Goal: Task Accomplishment & Management: Use online tool/utility

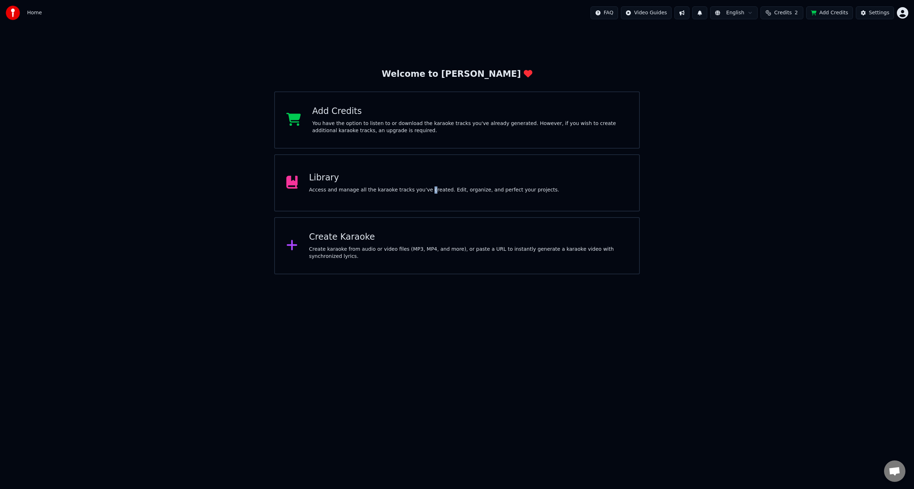
click at [419, 187] on div "Access and manage all the karaoke tracks you’ve created. Edit, organize, and pe…" at bounding box center [434, 189] width 250 height 7
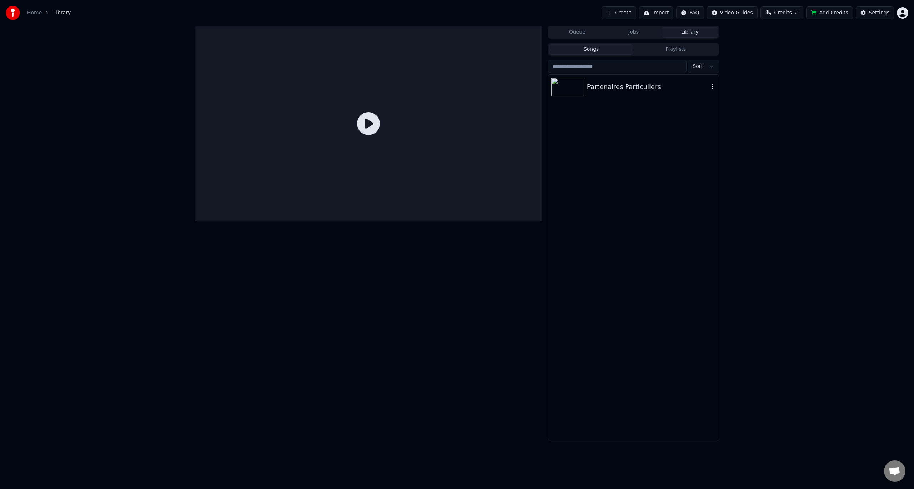
click at [588, 91] on div "Partenaires Particuliers" at bounding box center [648, 87] width 122 height 10
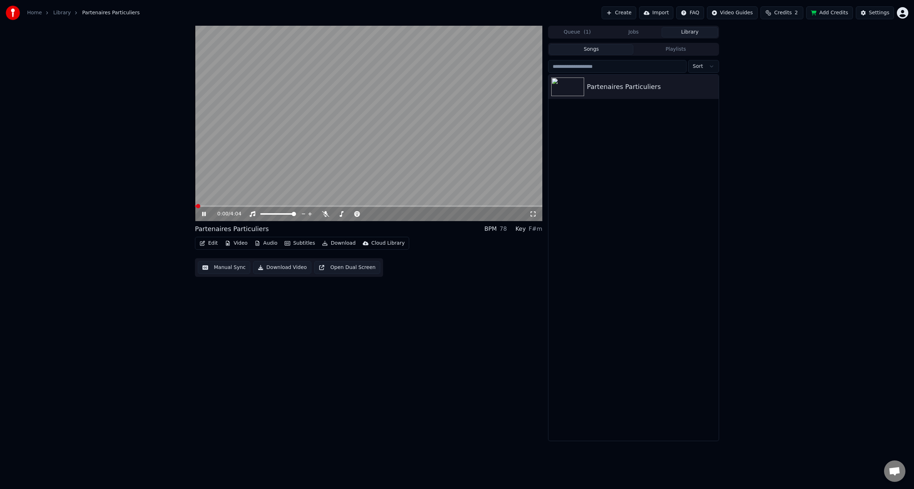
click at [533, 214] on icon at bounding box center [533, 214] width 7 height 6
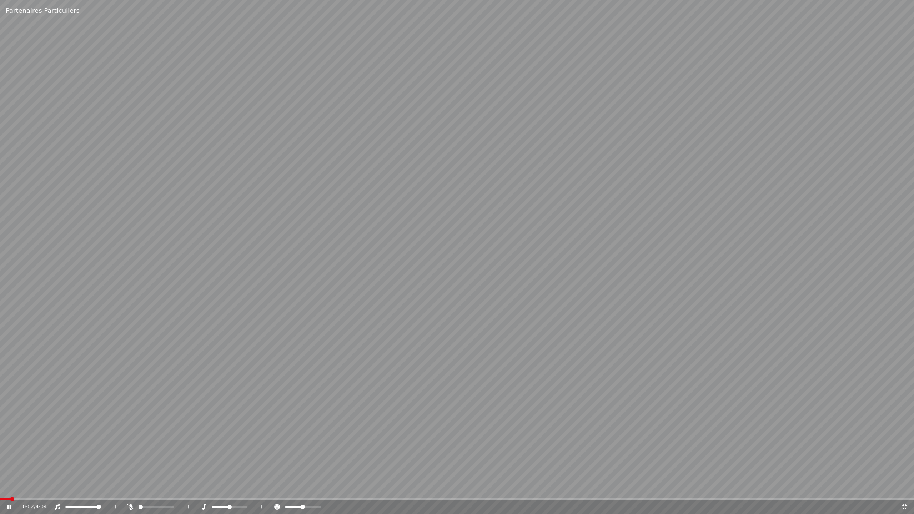
click at [152, 289] on video at bounding box center [457, 257] width 914 height 514
click at [630, 308] on video at bounding box center [457, 257] width 914 height 514
click at [176, 356] on video at bounding box center [457, 257] width 914 height 514
click at [267, 290] on video at bounding box center [457, 257] width 914 height 514
click at [10, 489] on icon at bounding box center [10, 507] width 4 height 4
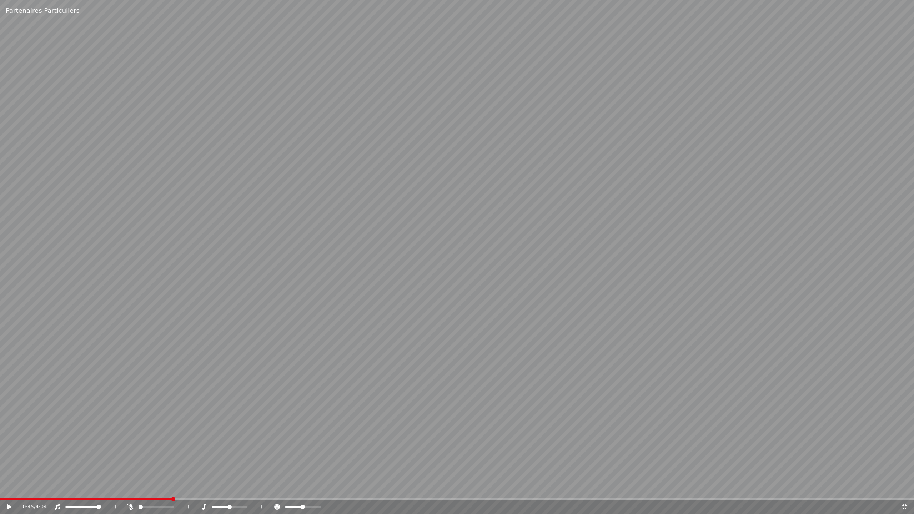
click at [906, 489] on icon at bounding box center [904, 507] width 7 height 6
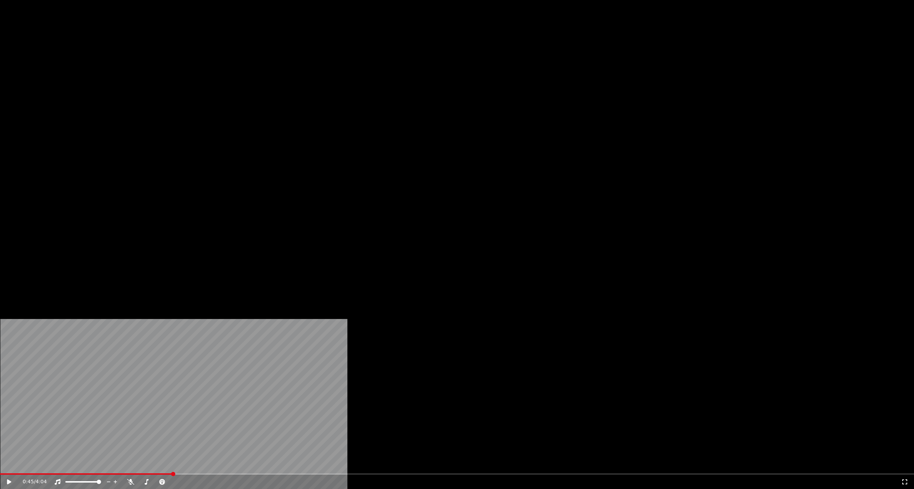
click at [207, 53] on button "Edit" at bounding box center [209, 48] width 24 height 10
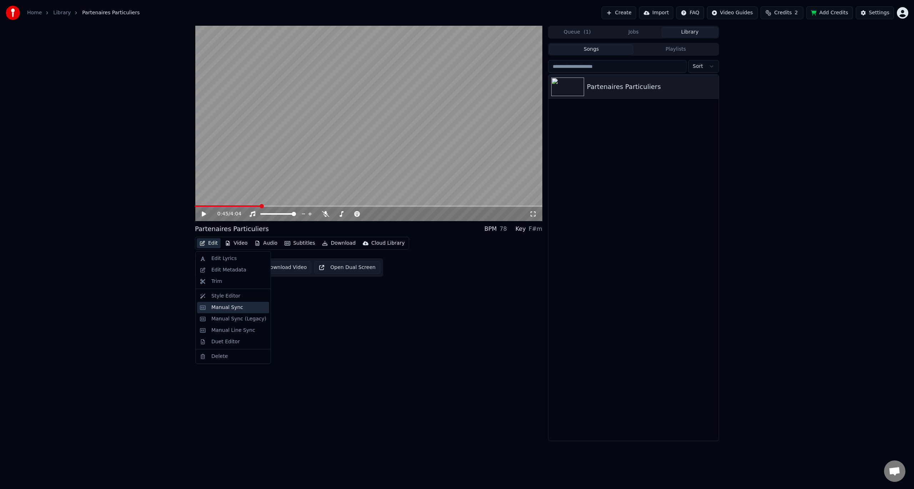
click at [240, 311] on div "Manual Sync" at bounding box center [233, 307] width 72 height 11
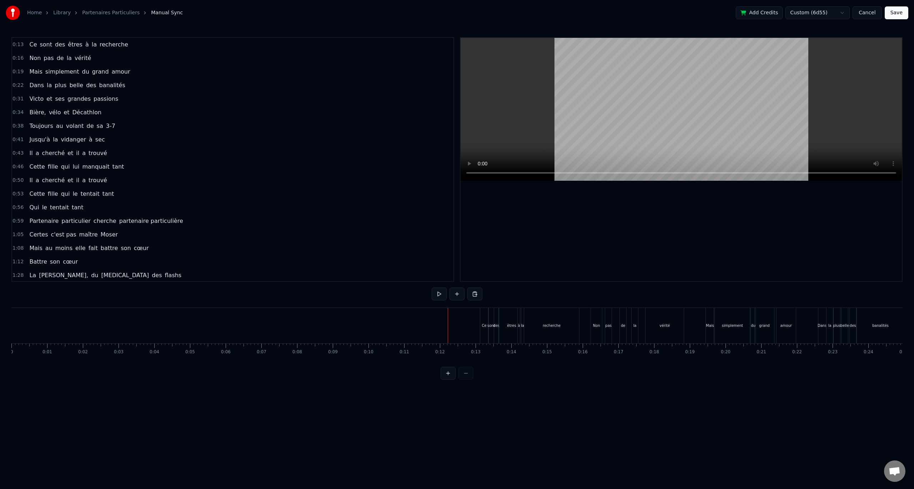
drag, startPoint x: 454, startPoint y: 381, endPoint x: 450, endPoint y: 380, distance: 3.8
click at [453, 380] on button at bounding box center [448, 373] width 15 height 13
click at [450, 380] on button at bounding box center [448, 373] width 15 height 13
click at [450, 379] on button at bounding box center [448, 373] width 15 height 13
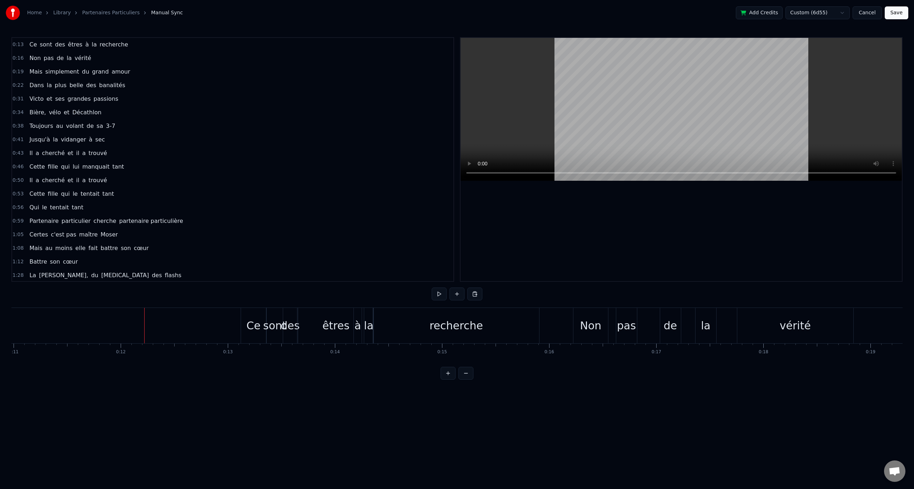
scroll to position [0, 1274]
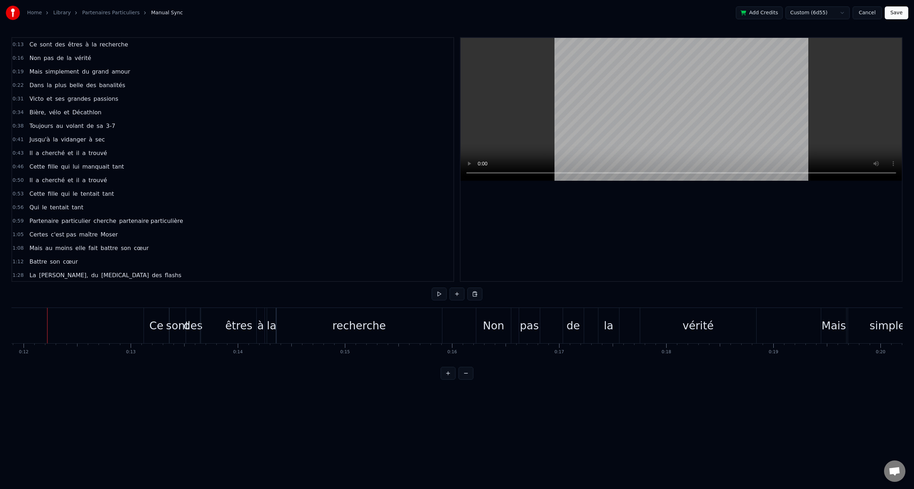
click at [449, 376] on button at bounding box center [448, 373] width 15 height 13
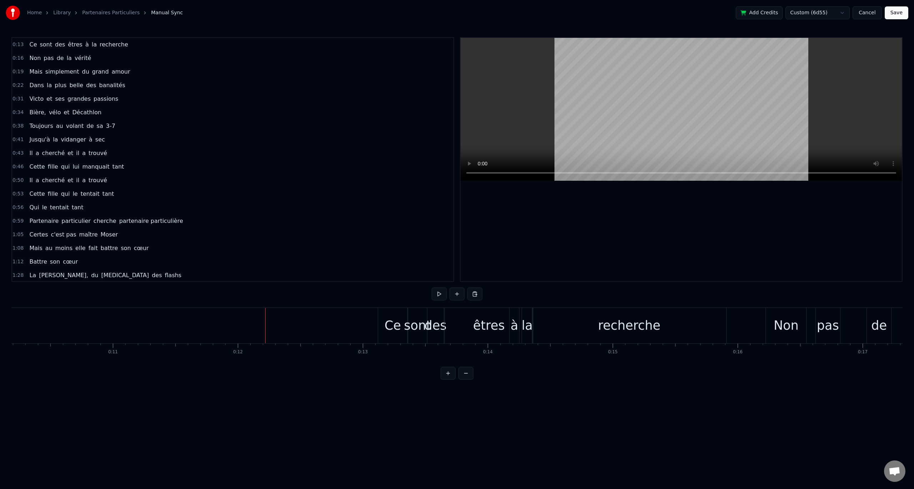
click at [449, 376] on button at bounding box center [448, 373] width 15 height 13
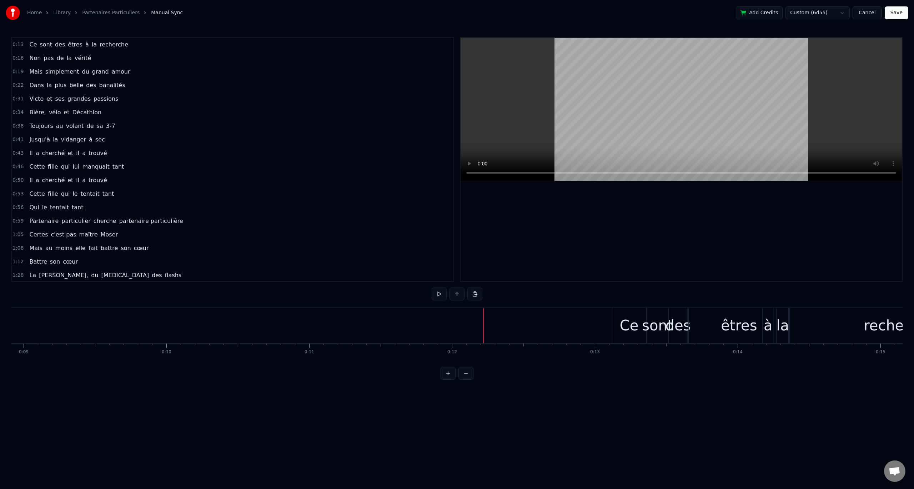
click at [449, 376] on button at bounding box center [448, 373] width 15 height 13
click at [450, 375] on button at bounding box center [448, 373] width 15 height 13
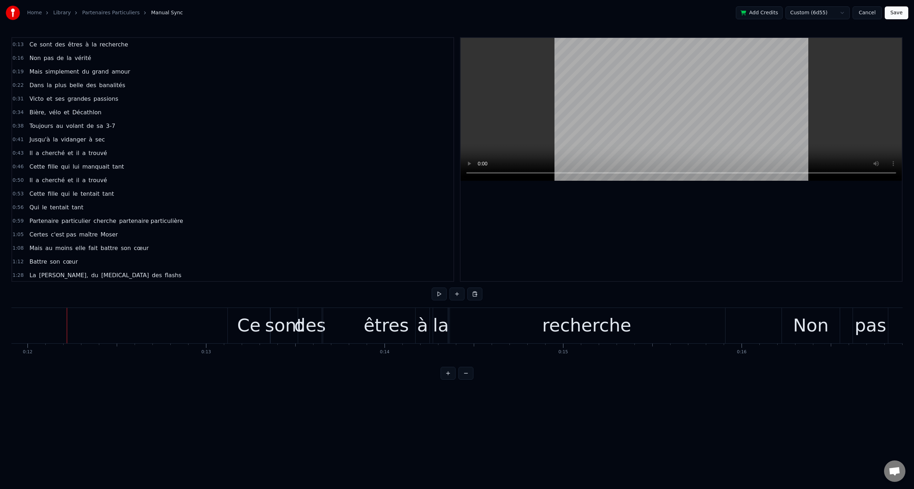
scroll to position [0, 2146]
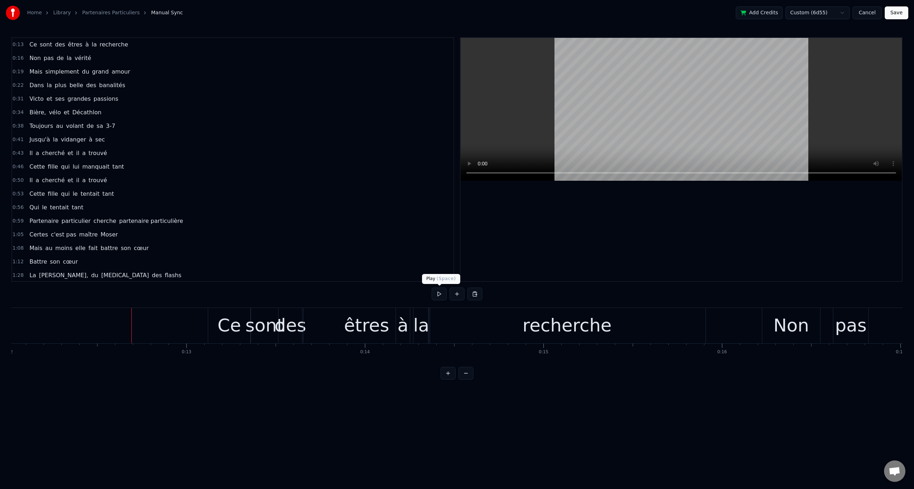
click at [438, 293] on button at bounding box center [439, 294] width 15 height 13
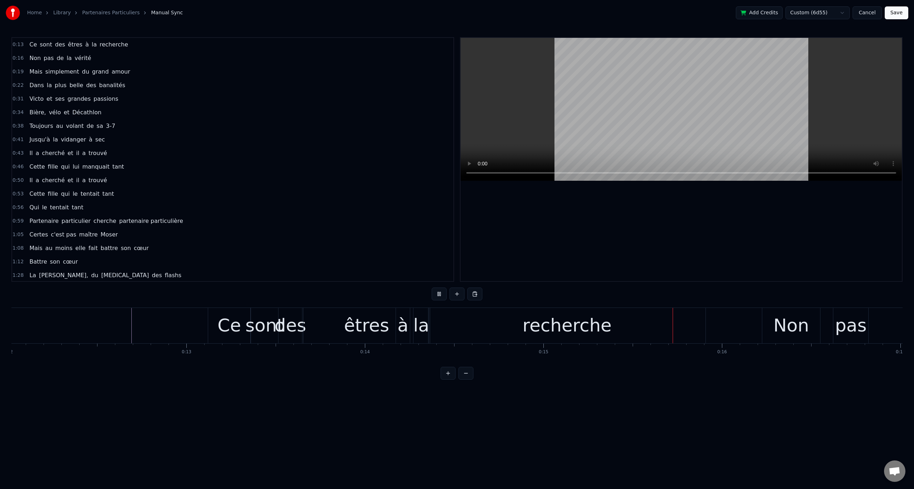
click at [438, 293] on button at bounding box center [439, 294] width 15 height 13
click at [434, 291] on button at bounding box center [439, 294] width 15 height 13
click at [440, 293] on button at bounding box center [439, 294] width 15 height 13
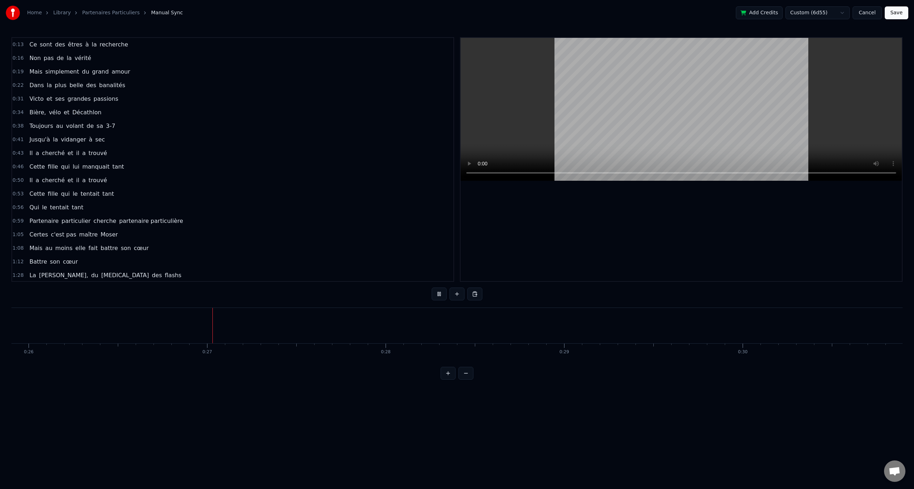
scroll to position [0, 4707]
click at [442, 291] on button at bounding box center [439, 294] width 15 height 13
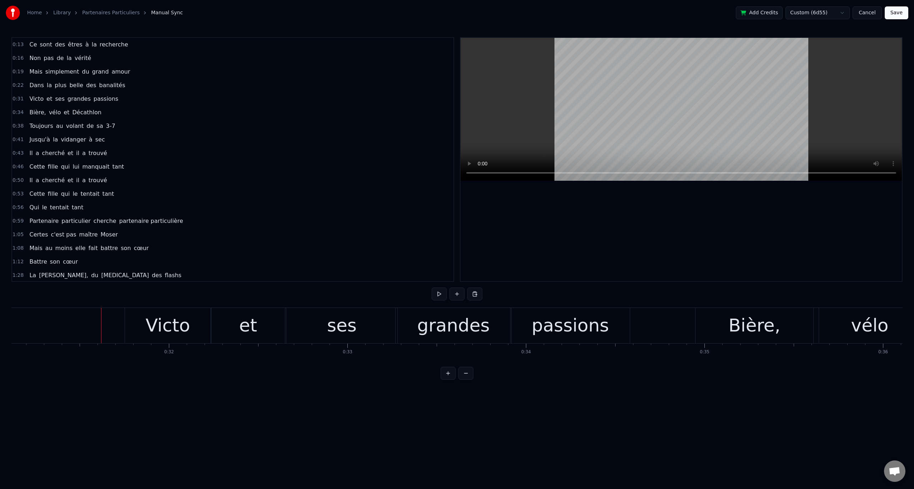
scroll to position [0, 5562]
click at [435, 293] on button at bounding box center [439, 294] width 15 height 13
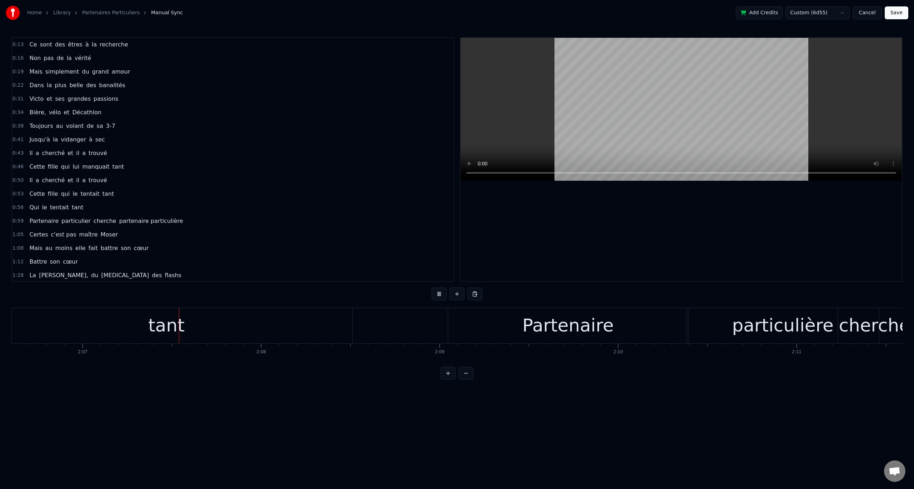
scroll to position [0, 22618]
click at [434, 294] on button at bounding box center [439, 294] width 15 height 13
click at [468, 379] on button at bounding box center [466, 373] width 15 height 13
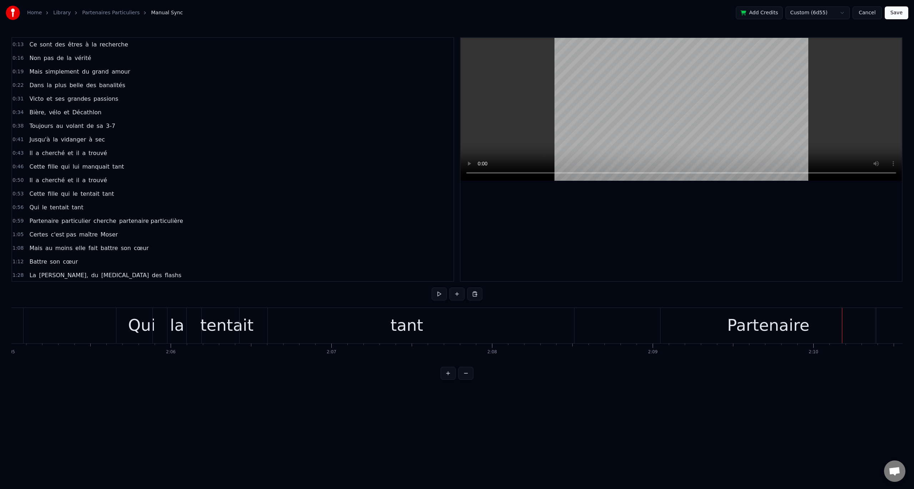
scroll to position [0, 20086]
click at [435, 290] on button at bounding box center [439, 294] width 15 height 13
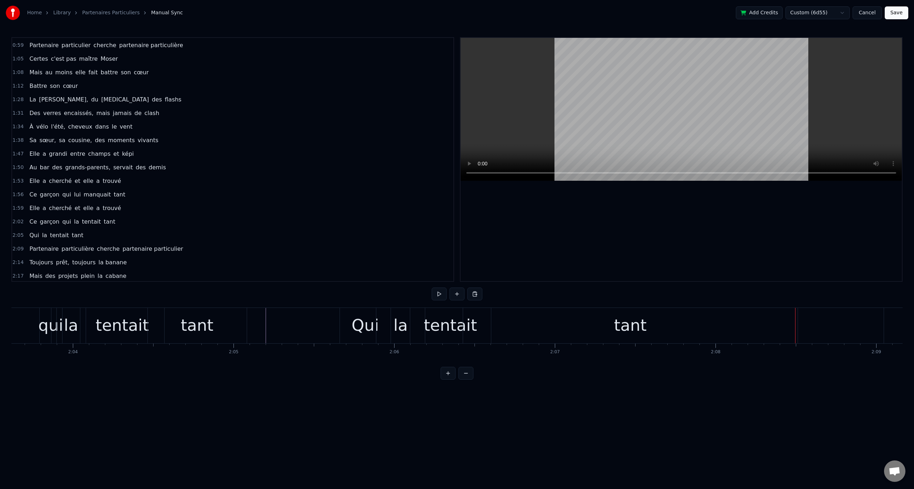
scroll to position [179, 0]
click at [67, 228] on div "Qui la tentait tant" at bounding box center [56, 232] width 60 height 13
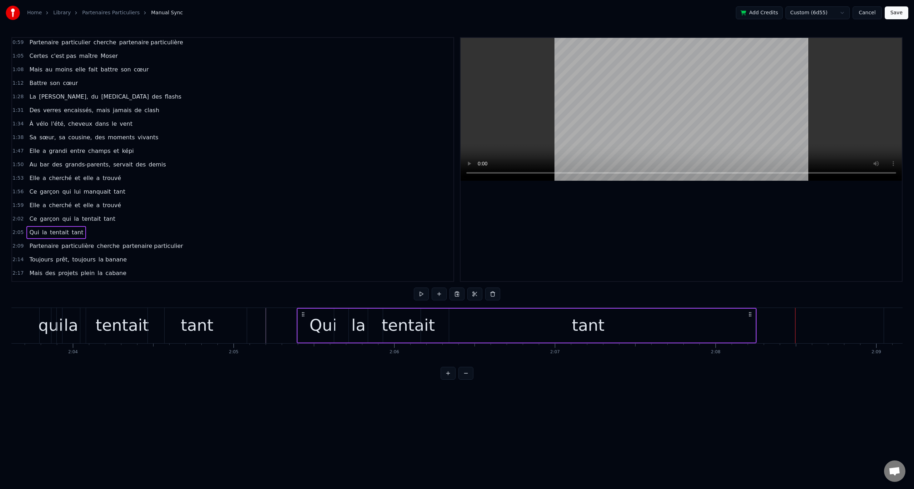
drag, startPoint x: 346, startPoint y: 314, endPoint x: 303, endPoint y: 317, distance: 43.0
click at [303, 317] on icon at bounding box center [303, 314] width 6 height 6
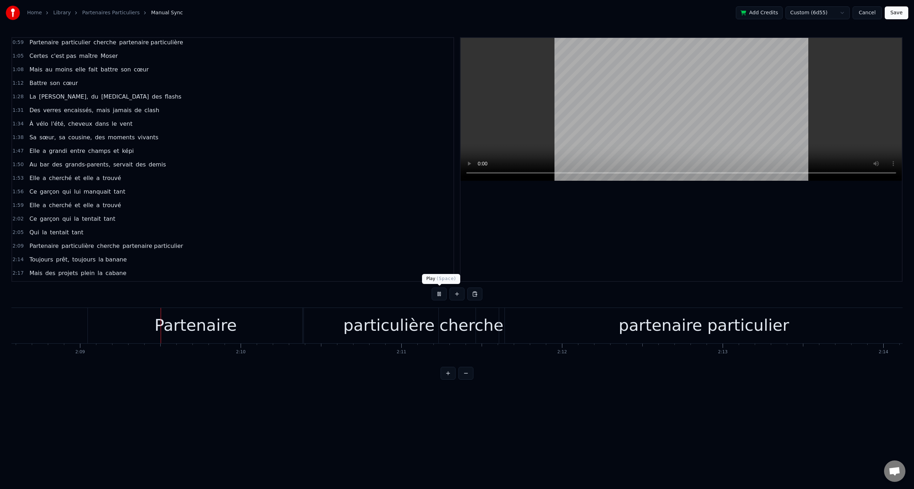
click at [435, 295] on button at bounding box center [439, 294] width 15 height 13
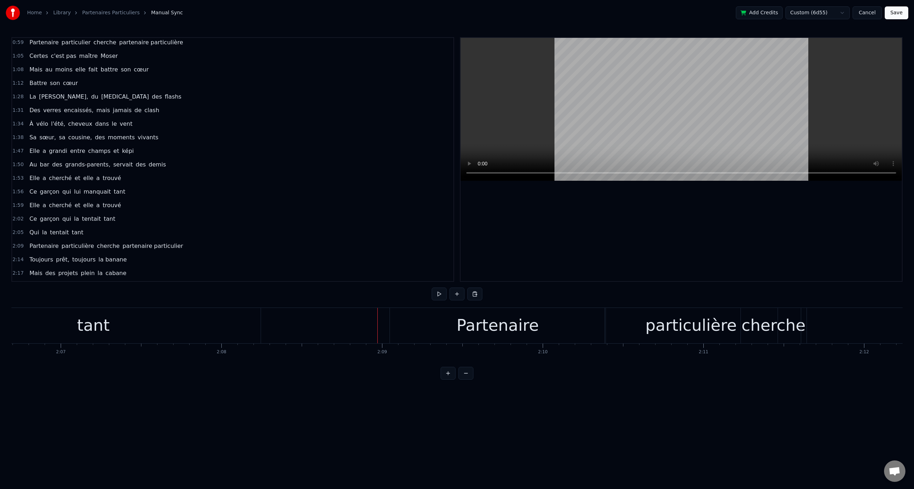
scroll to position [0, 20330]
click at [106, 241] on div "Partenaire particulière cherche partenaire particulier" at bounding box center [105, 246] width 159 height 13
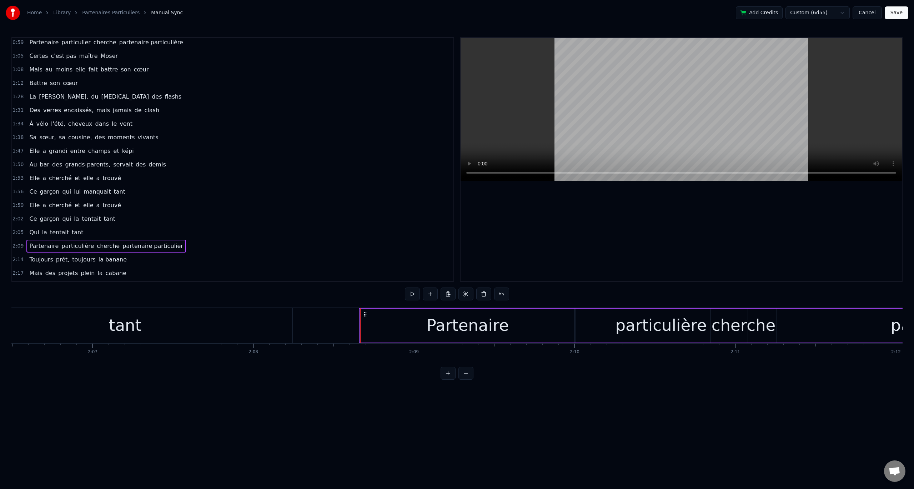
drag, startPoint x: 429, startPoint y: 314, endPoint x: 366, endPoint y: 320, distance: 62.8
click at [366, 320] on div "Partenaire particulière cherche partenaire particulier" at bounding box center [770, 325] width 823 height 35
click at [469, 380] on button at bounding box center [466, 373] width 15 height 13
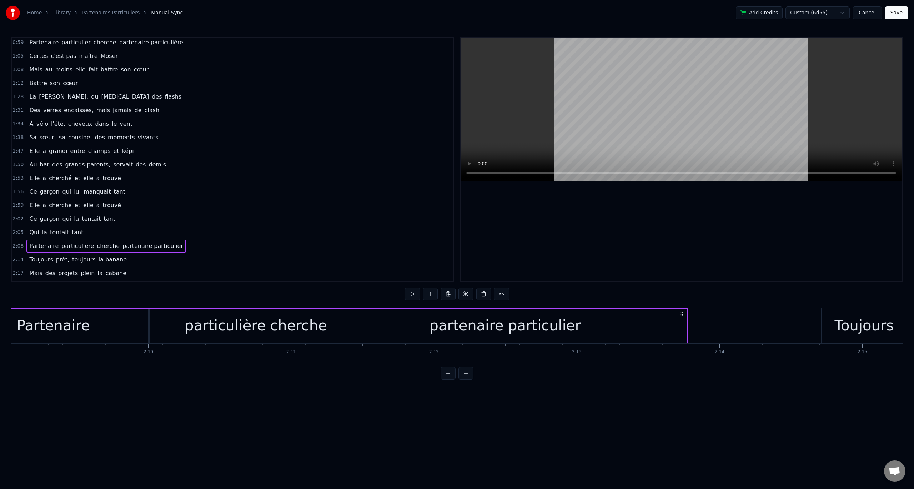
scroll to position [0, 18400]
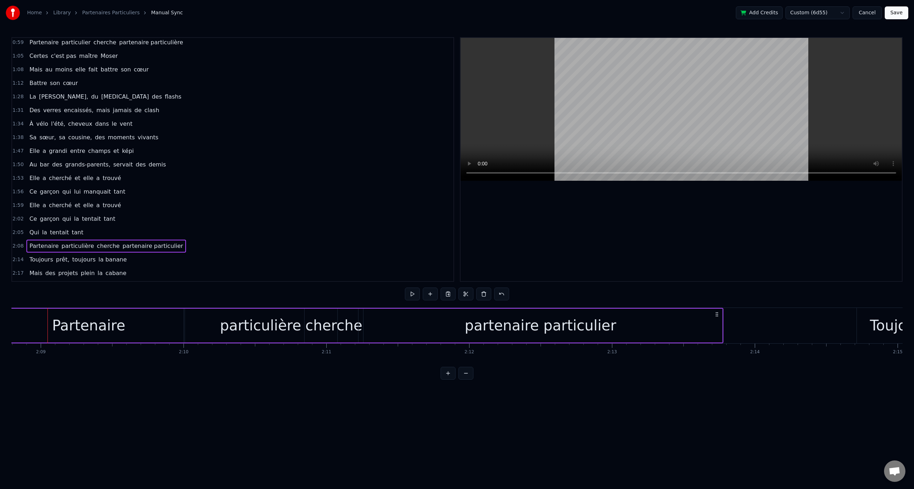
click at [80, 200] on div "Elle a cherché et elle a trouvé" at bounding box center [75, 205] width 98 height 13
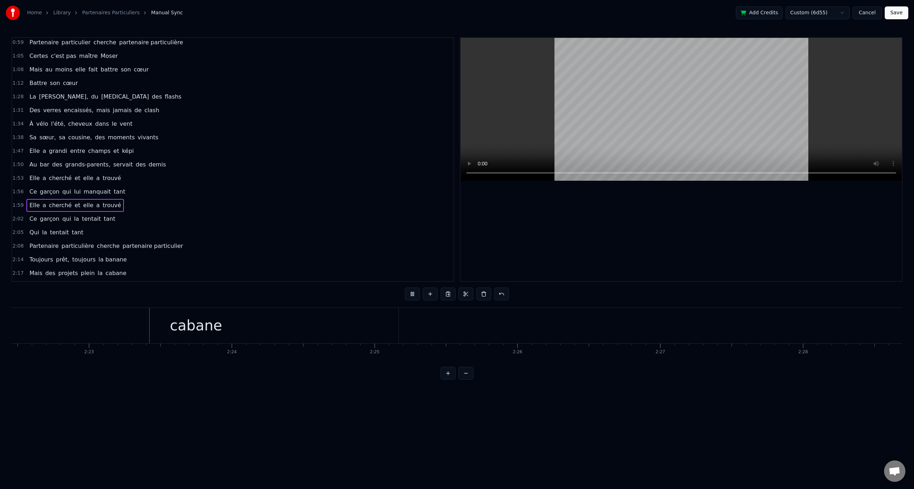
scroll to position [0, 20367]
click at [414, 296] on button at bounding box center [412, 294] width 15 height 13
click at [414, 294] on button at bounding box center [412, 294] width 15 height 13
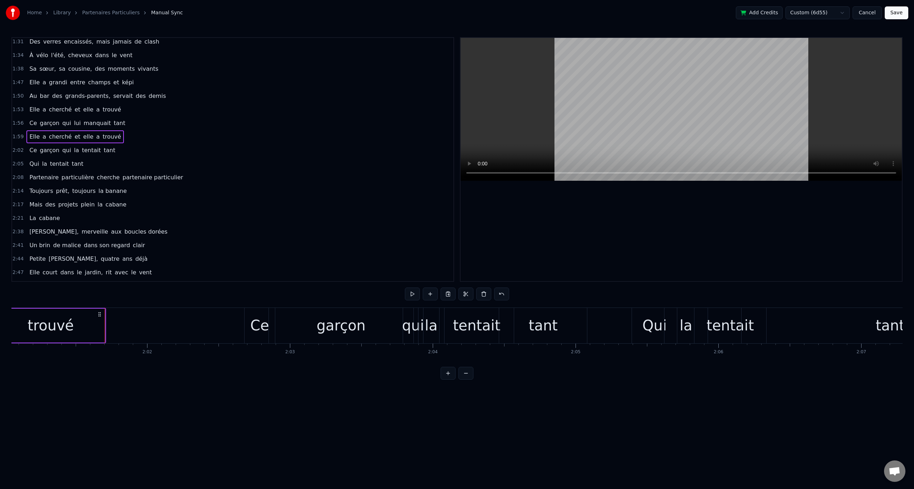
scroll to position [250, 0]
click at [61, 218] on div "2:21 La cabane" at bounding box center [232, 216] width 441 height 14
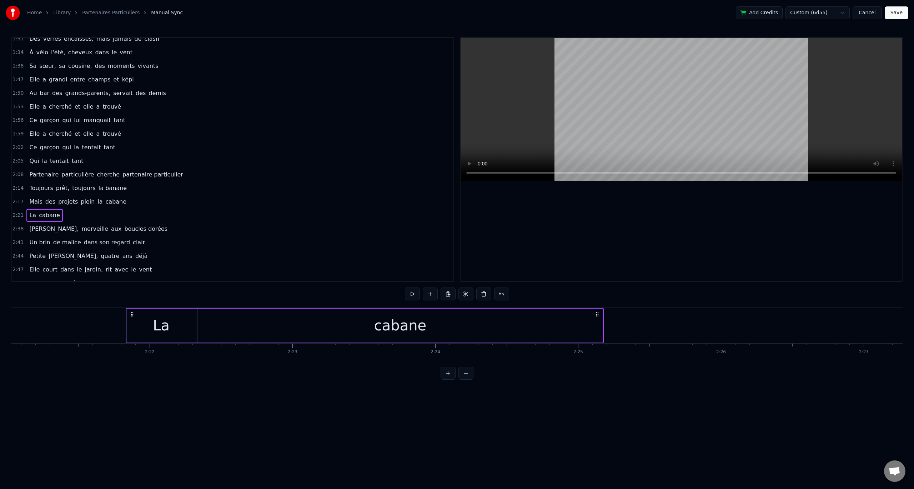
scroll to position [0, 20226]
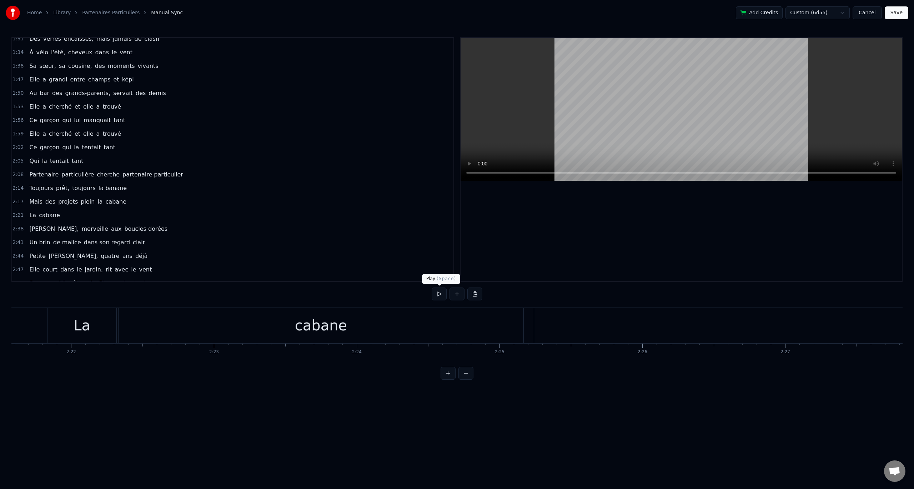
click at [437, 294] on button at bounding box center [439, 294] width 15 height 13
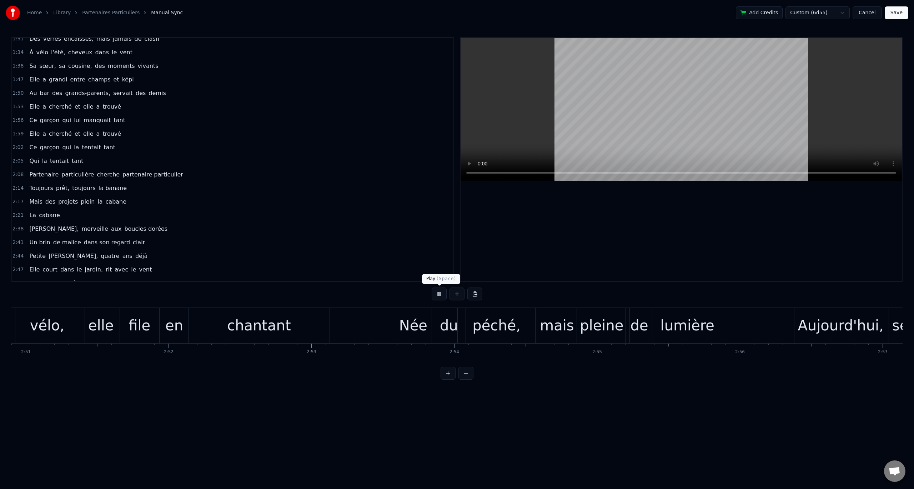
scroll to position [0, 24427]
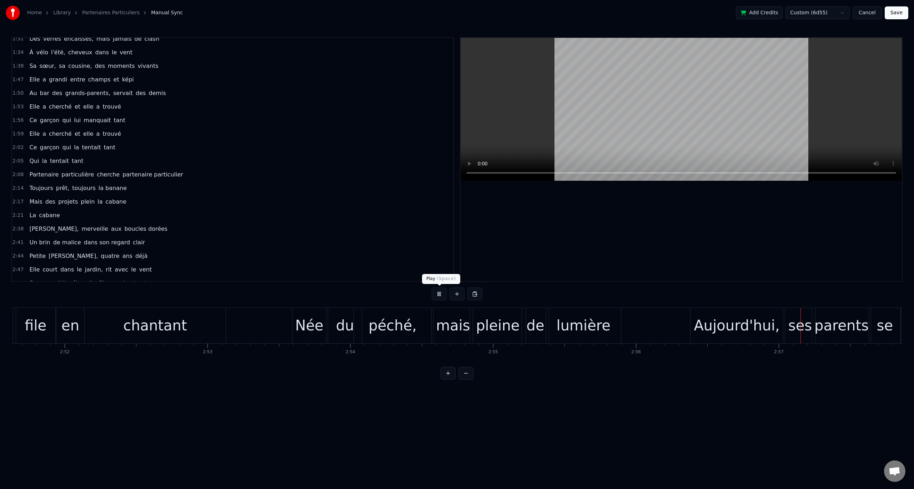
click at [441, 294] on button at bounding box center [439, 294] width 15 height 13
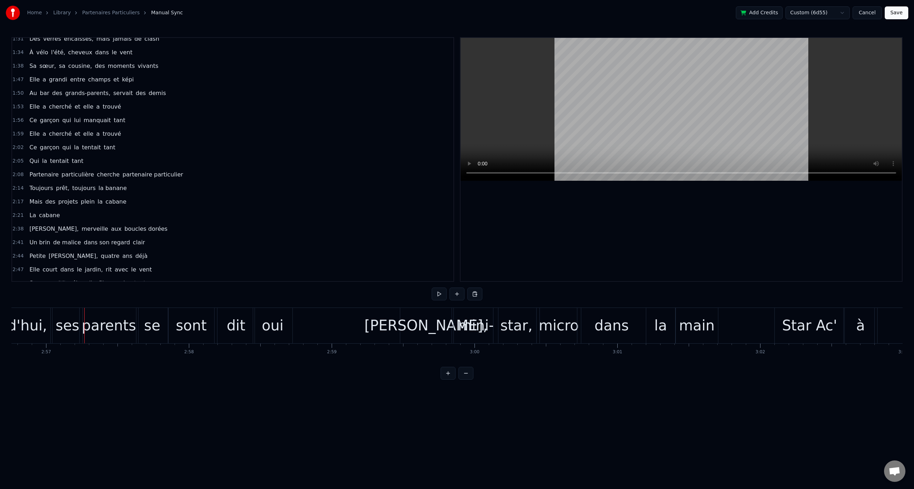
scroll to position [0, 25261]
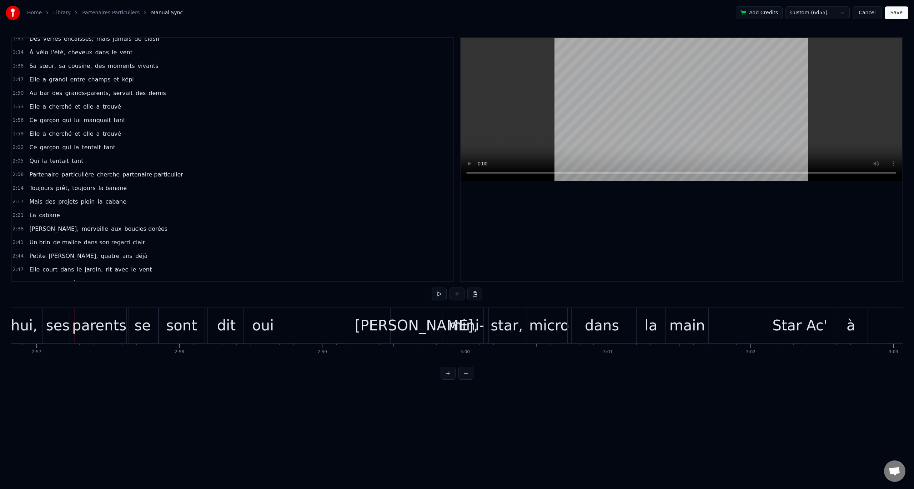
click at [79, 223] on div "[PERSON_NAME], merveille aux boucles dorées" at bounding box center [98, 229] width 144 height 13
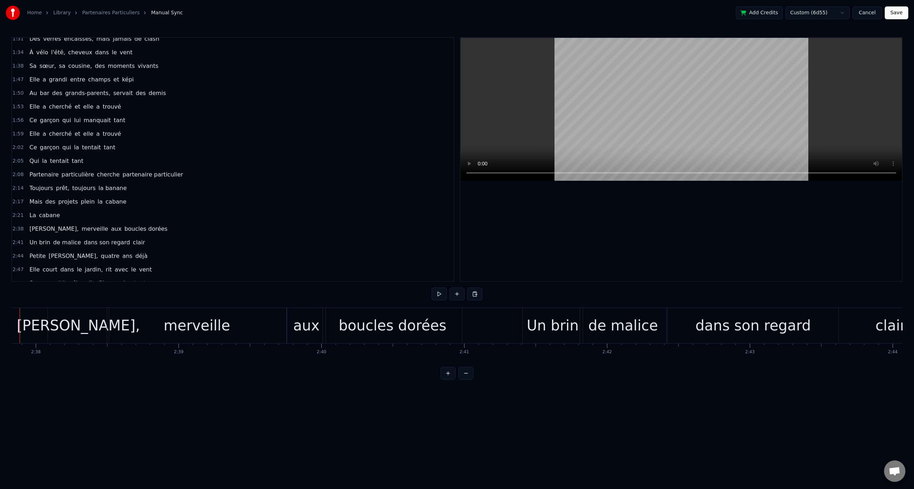
scroll to position [0, 22520]
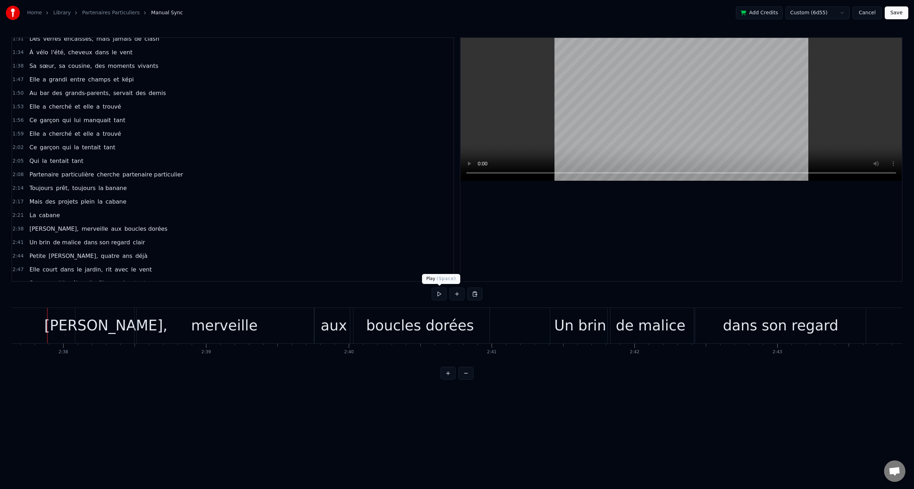
click at [442, 294] on button at bounding box center [439, 294] width 15 height 13
click at [438, 293] on button at bounding box center [439, 294] width 15 height 13
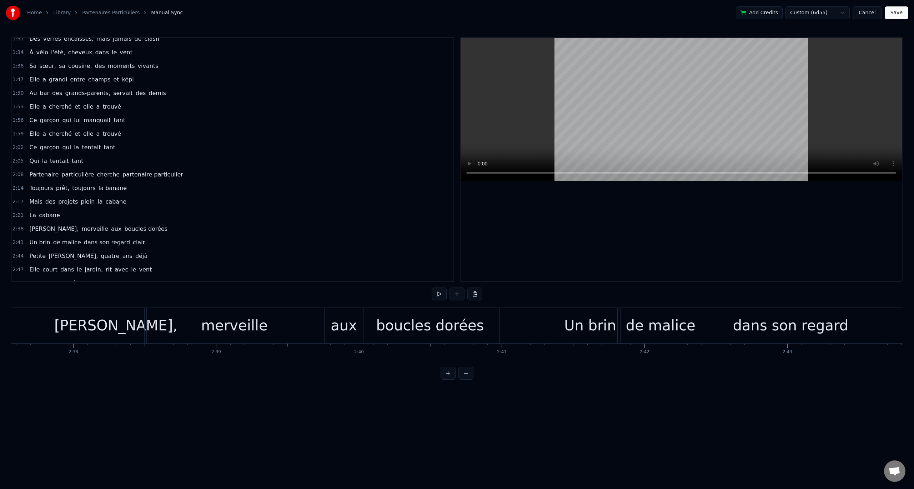
scroll to position [0, 22510]
click at [444, 294] on button at bounding box center [439, 294] width 15 height 13
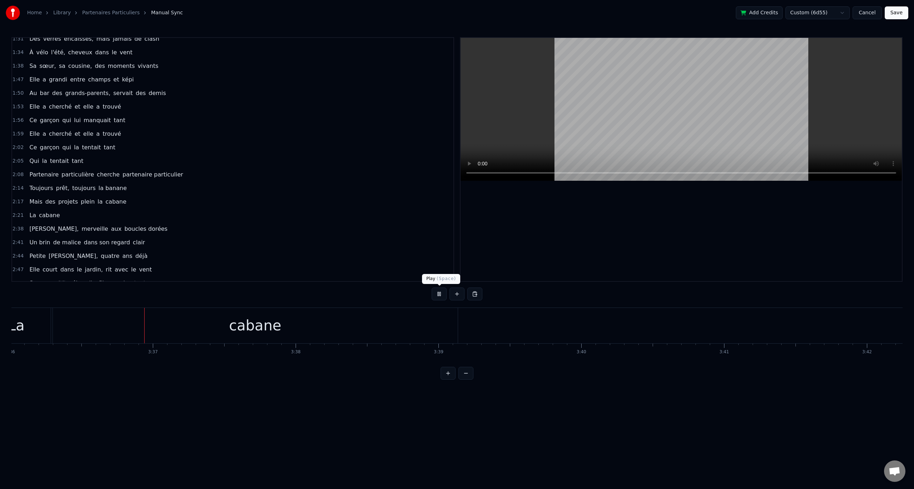
scroll to position [0, 30878]
click at [439, 296] on button at bounding box center [439, 294] width 15 height 13
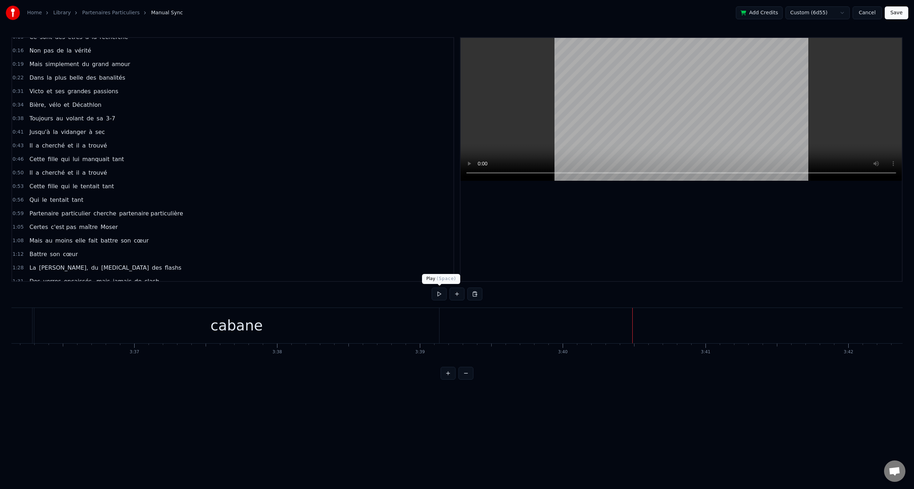
scroll to position [0, 0]
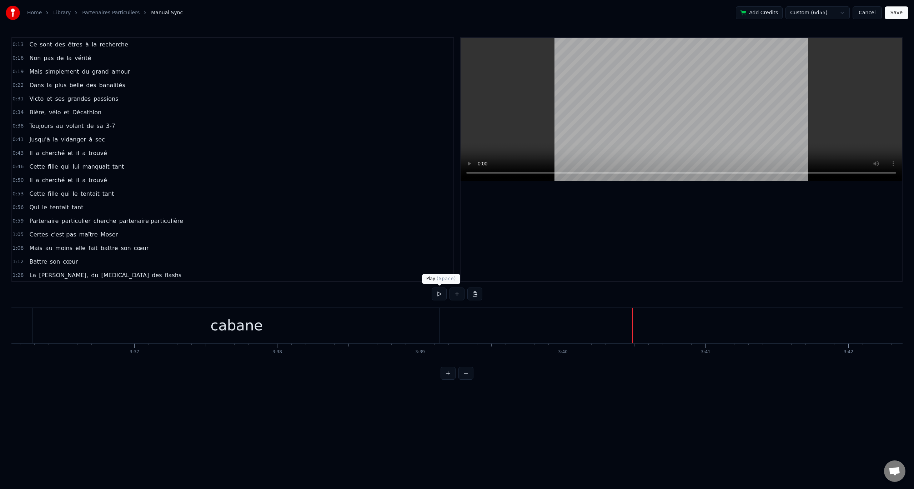
click at [108, 39] on div "Ce sont des êtres à la recherche" at bounding box center [78, 44] width 104 height 13
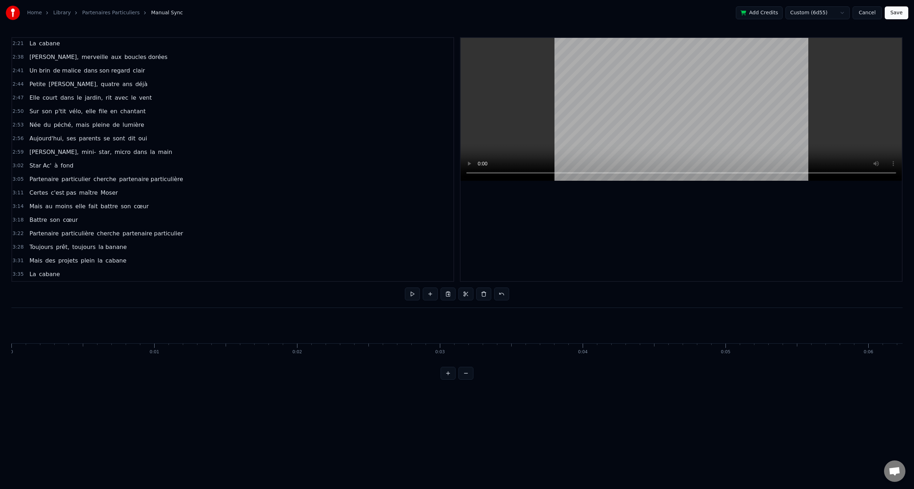
drag, startPoint x: 743, startPoint y: 345, endPoint x: 750, endPoint y: 337, distance: 11.1
click at [448, 291] on div at bounding box center [457, 294] width 51 height 13
click at [443, 293] on button at bounding box center [439, 294] width 15 height 13
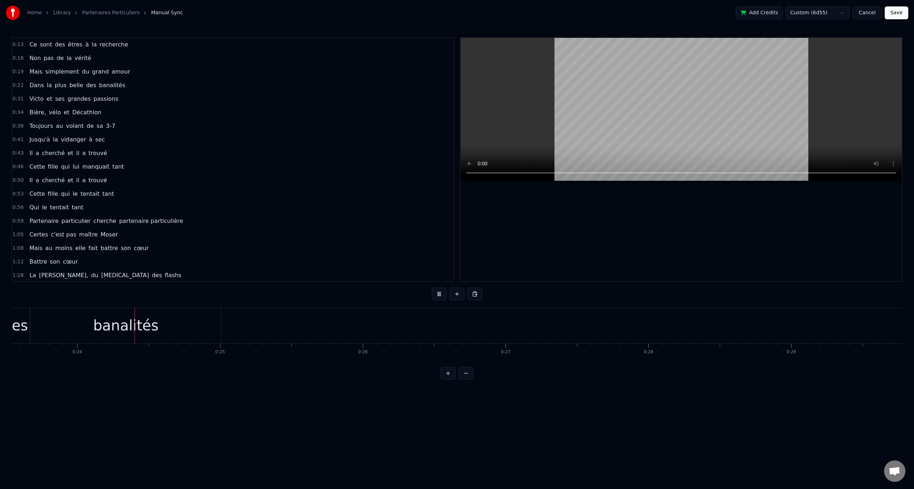
scroll to position [0, 3368]
click at [444, 295] on button at bounding box center [439, 294] width 15 height 13
click at [10, 336] on div "Home Library Partenaires Particuliers Manual Sync Add Credits Custom (6d55) Can…" at bounding box center [457, 190] width 914 height 380
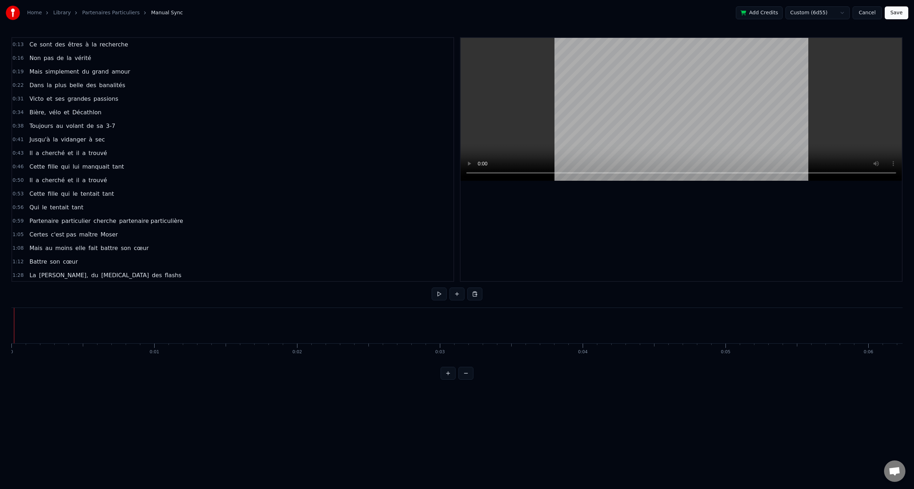
drag, startPoint x: 14, startPoint y: 320, endPoint x: 3, endPoint y: 322, distance: 10.5
click at [3, 322] on div "Home Library Partenaires Particuliers Manual Sync Add Credits Custom (6d55) Can…" at bounding box center [457, 190] width 914 height 380
click at [440, 294] on button at bounding box center [439, 294] width 15 height 13
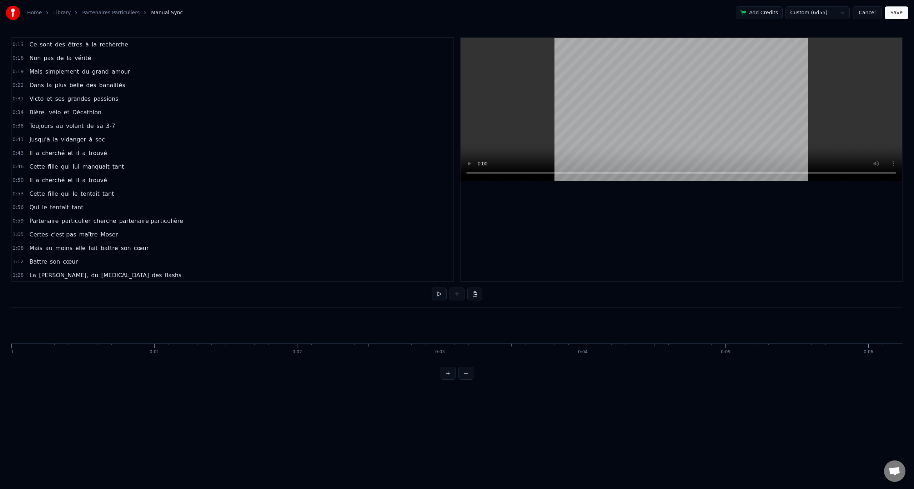
click at [17, 322] on div "Home Library Partenaires Particuliers Manual Sync Add Credits Custom (6d55) Can…" at bounding box center [457, 190] width 914 height 380
click at [10, 323] on div "Home Library Partenaires Particuliers Manual Sync Add Credits Custom (6d55) Can…" at bounding box center [457, 190] width 914 height 380
drag, startPoint x: 18, startPoint y: 323, endPoint x: 7, endPoint y: 325, distance: 11.3
click at [7, 325] on div "Home Library Partenaires Particuliers Manual Sync Add Credits Custom (6d55) Can…" at bounding box center [457, 190] width 914 height 380
click at [11, 324] on div "Home Library Partenaires Particuliers Manual Sync Add Credits Custom (6d55) Can…" at bounding box center [457, 190] width 914 height 380
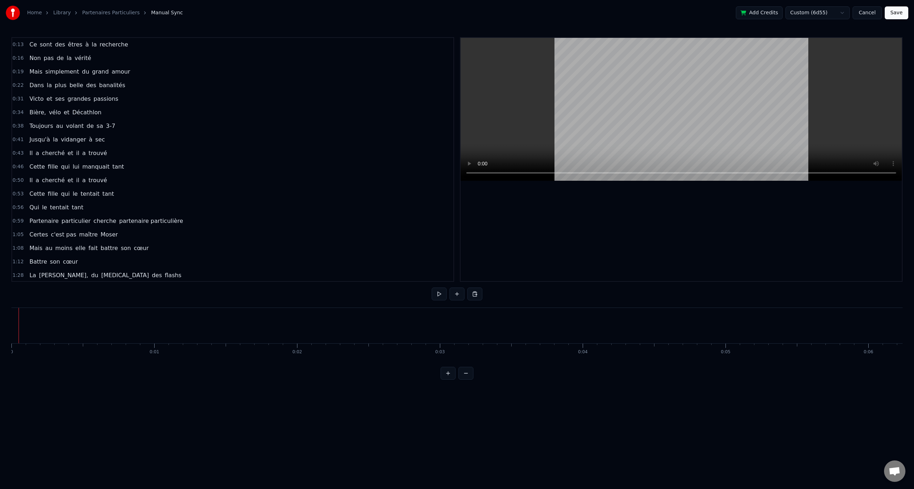
click at [436, 293] on button at bounding box center [439, 294] width 15 height 13
click at [439, 294] on button at bounding box center [439, 294] width 15 height 13
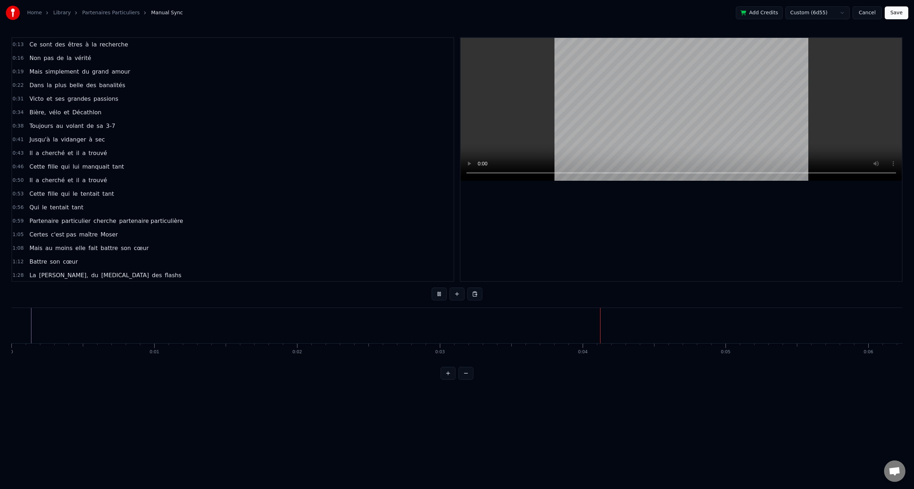
click at [439, 294] on button at bounding box center [439, 294] width 15 height 13
click at [436, 292] on button at bounding box center [439, 294] width 15 height 13
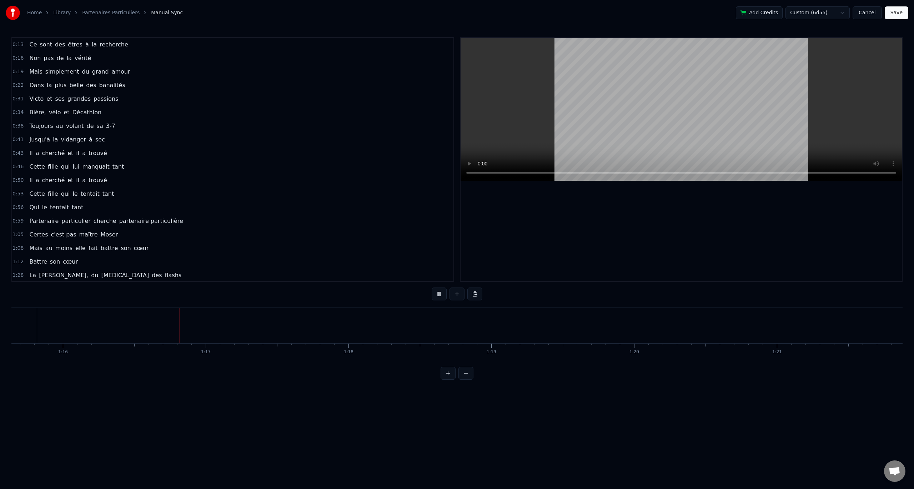
scroll to position [0, 10871]
click at [437, 290] on button at bounding box center [439, 294] width 15 height 13
click at [285, 323] on div "son" at bounding box center [295, 325] width 25 height 21
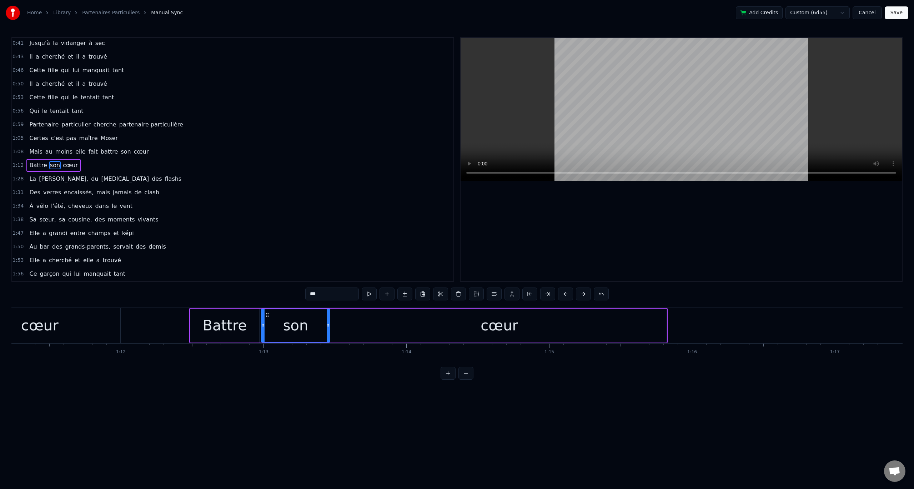
scroll to position [102, 0]
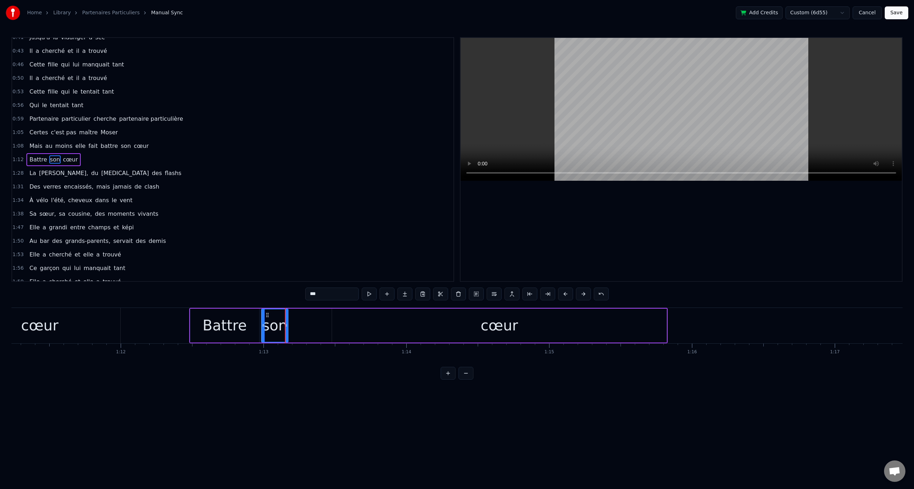
drag, startPoint x: 329, startPoint y: 322, endPoint x: 287, endPoint y: 328, distance: 42.1
click at [287, 328] on div at bounding box center [286, 325] width 3 height 33
click at [338, 321] on div "cœur" at bounding box center [499, 326] width 335 height 34
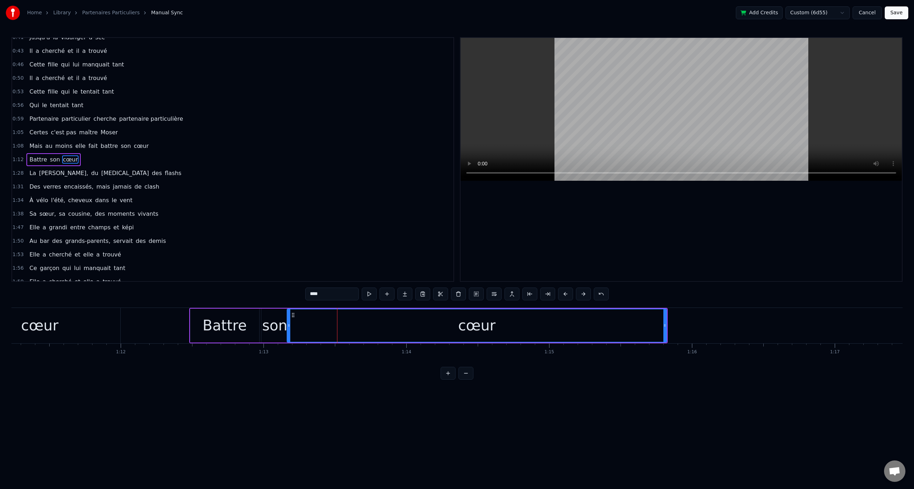
drag, startPoint x: 333, startPoint y: 324, endPoint x: 288, endPoint y: 329, distance: 45.4
click at [288, 329] on div at bounding box center [289, 325] width 3 height 33
click at [275, 323] on div "son" at bounding box center [274, 325] width 25 height 21
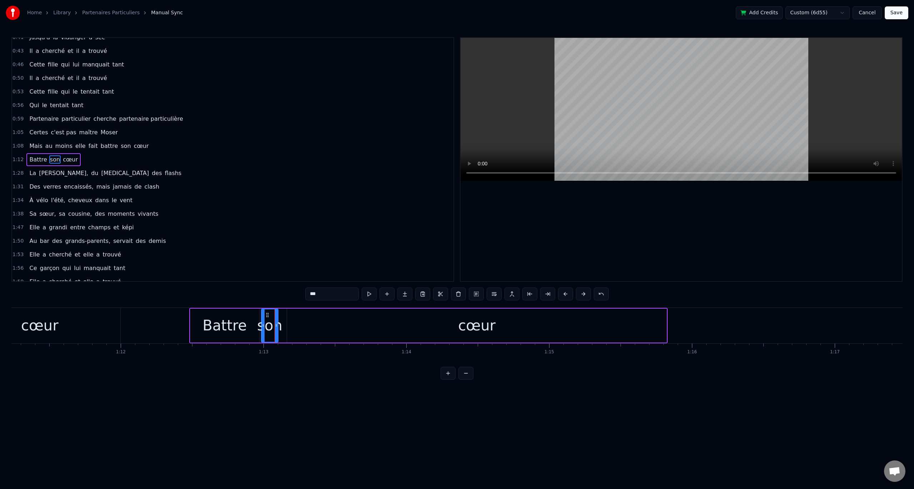
drag, startPoint x: 285, startPoint y: 327, endPoint x: 275, endPoint y: 329, distance: 10.2
click at [275, 329] on div at bounding box center [276, 325] width 3 height 33
click at [292, 324] on div "cœur" at bounding box center [477, 326] width 380 height 34
type input "****"
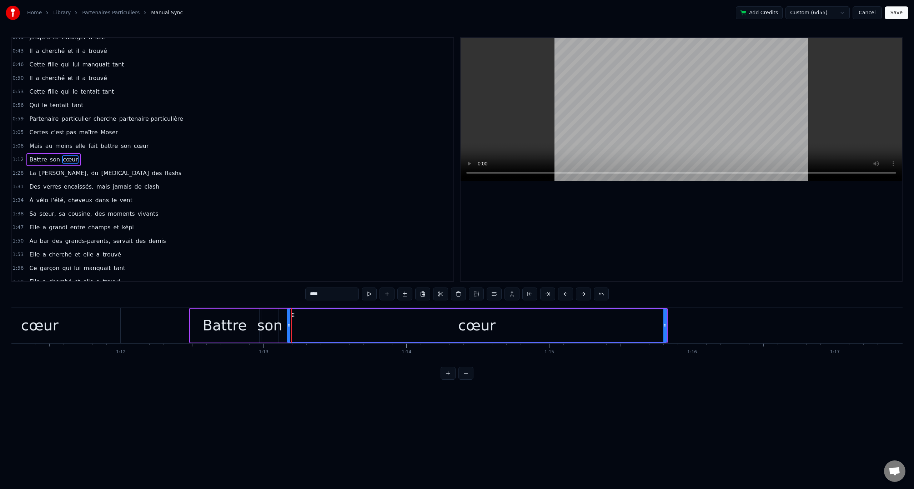
click at [287, 325] on div "cœur" at bounding box center [477, 326] width 380 height 34
drag, startPoint x: 289, startPoint y: 325, endPoint x: 281, endPoint y: 327, distance: 7.9
click at [281, 327] on icon at bounding box center [281, 326] width 3 height 6
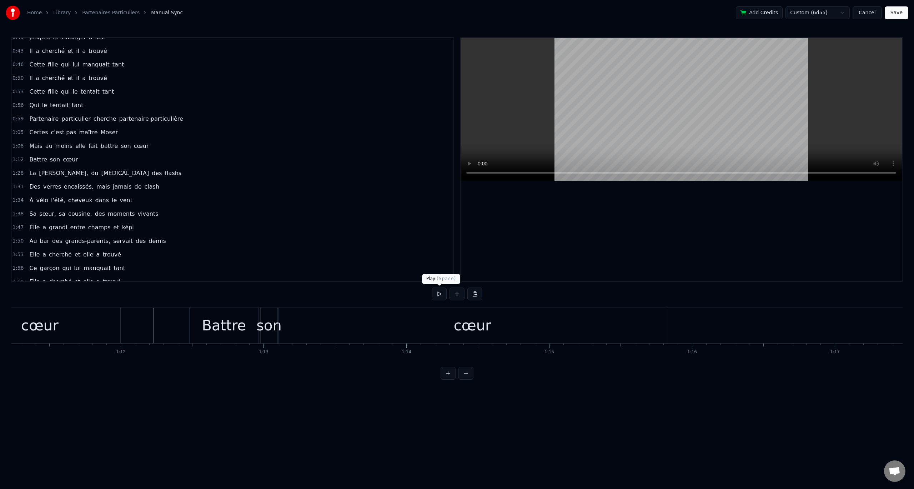
click at [433, 293] on button at bounding box center [439, 294] width 15 height 13
click at [435, 291] on button at bounding box center [439, 294] width 15 height 13
click at [437, 298] on button at bounding box center [439, 294] width 15 height 13
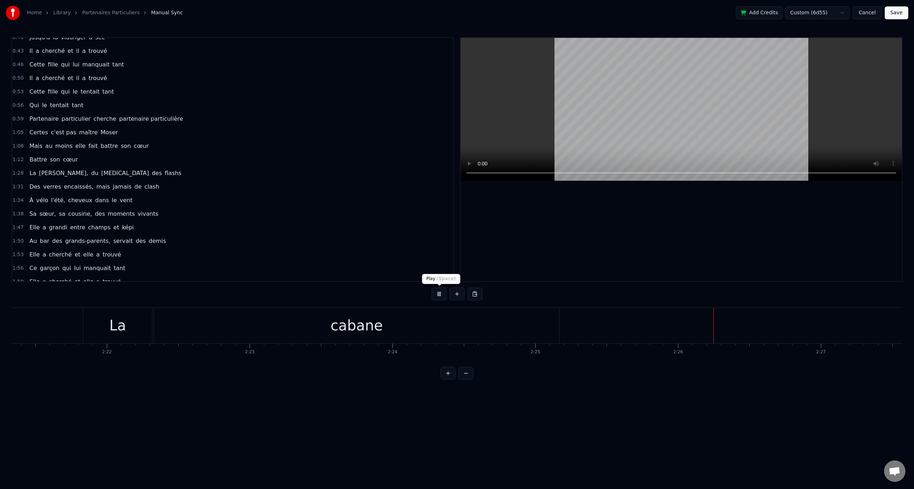
click at [438, 295] on button at bounding box center [439, 294] width 15 height 13
click at [134, 329] on div "La" at bounding box center [117, 325] width 69 height 35
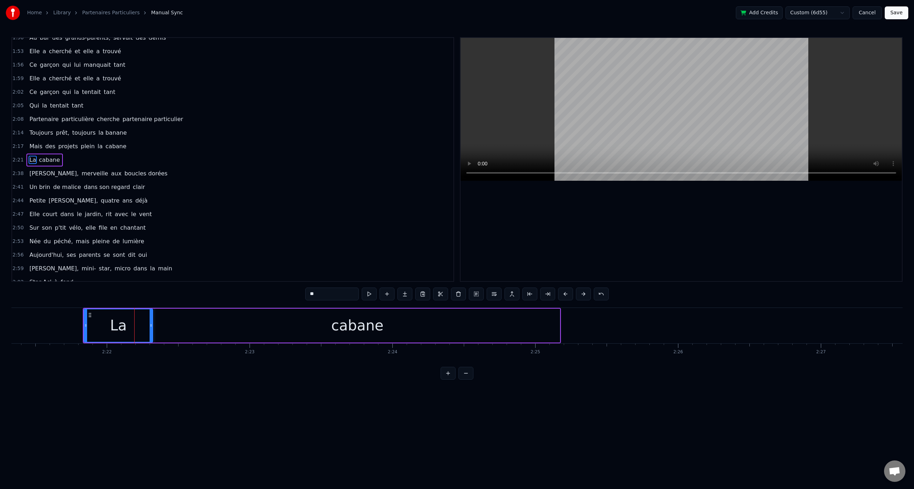
scroll to position [306, 0]
drag, startPoint x: 152, startPoint y: 324, endPoint x: 130, endPoint y: 325, distance: 22.5
click at [130, 325] on icon at bounding box center [128, 326] width 3 height 6
click at [159, 325] on div "cabane" at bounding box center [357, 326] width 405 height 34
type input "******"
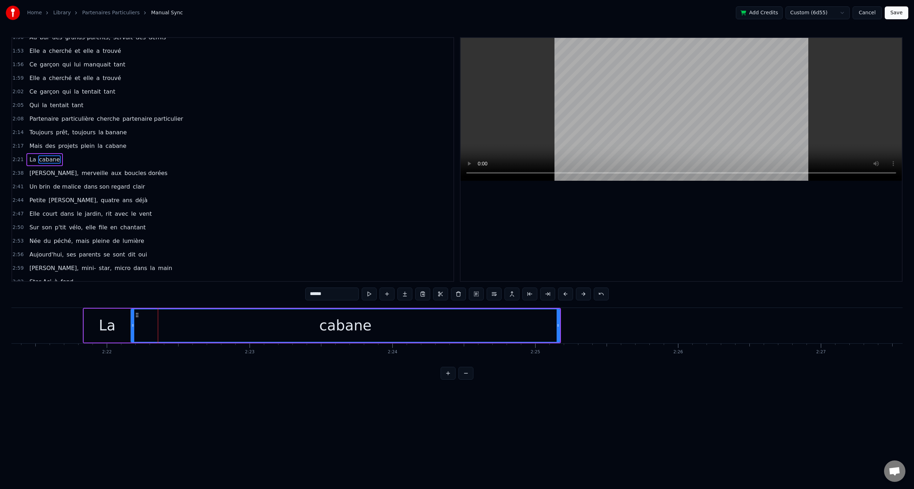
drag, startPoint x: 155, startPoint y: 324, endPoint x: 131, endPoint y: 323, distance: 24.0
click at [131, 323] on icon at bounding box center [132, 326] width 3 height 6
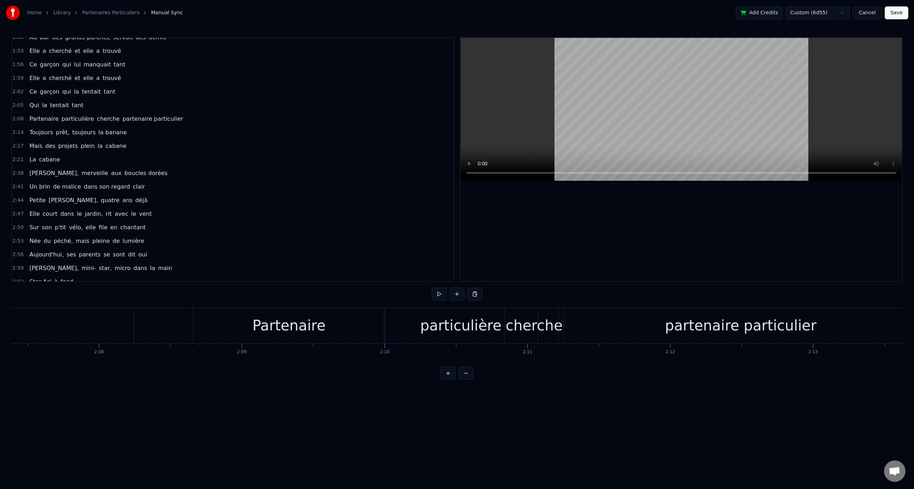
scroll to position [0, 18184]
click at [494, 372] on div "0:13 Ce sont des êtres à la recherche 0:16 Non pas de la vérité 0:19 Mais simpl…" at bounding box center [456, 208] width 891 height 343
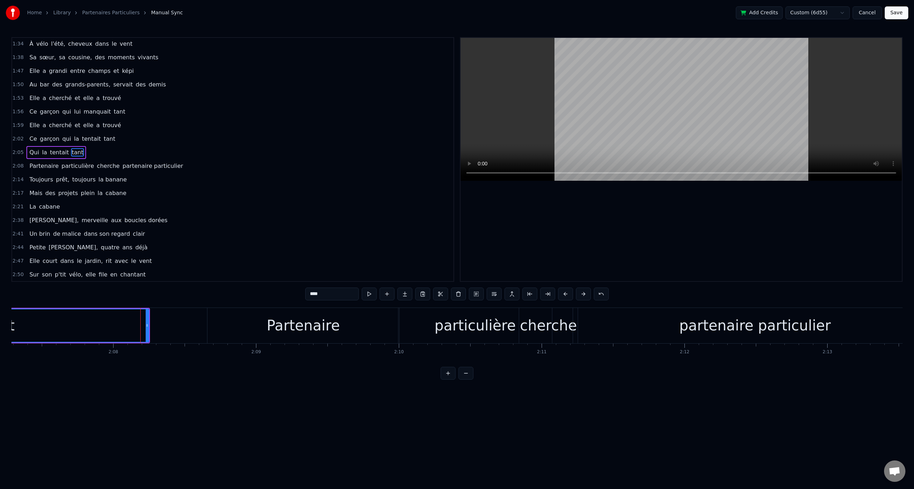
scroll to position [251, 0]
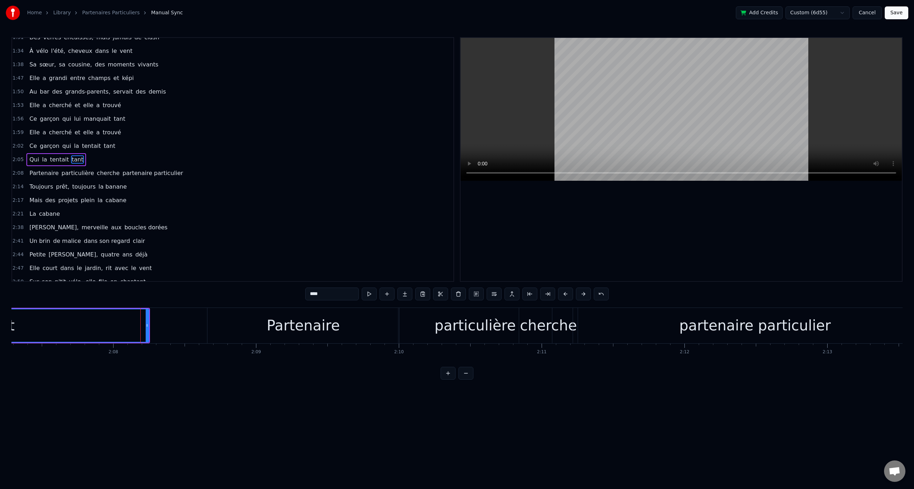
click at [80, 140] on div "[PERSON_NAME] qui la tentait tant" at bounding box center [72, 146] width 92 height 13
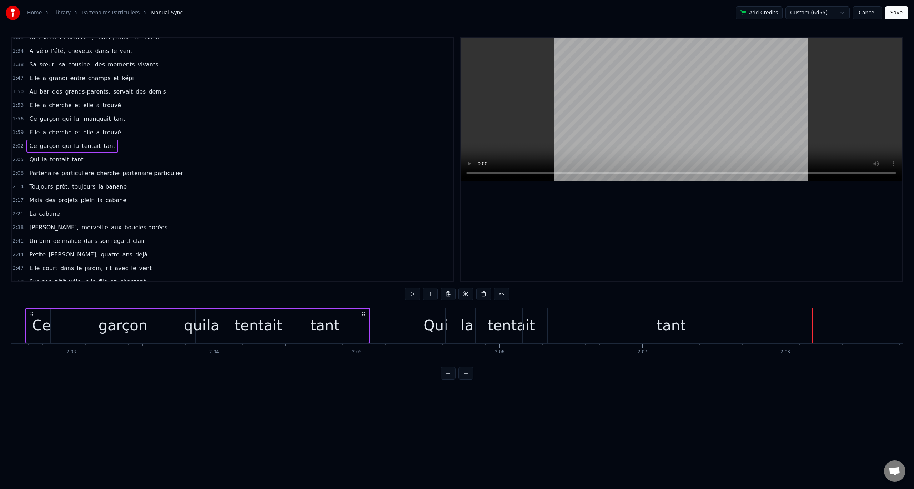
scroll to position [0, 17490]
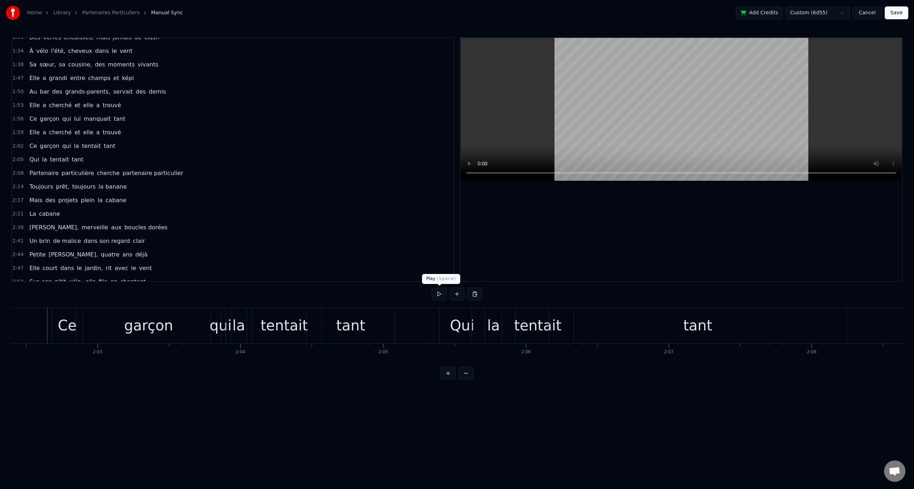
click at [434, 295] on button at bounding box center [439, 294] width 15 height 13
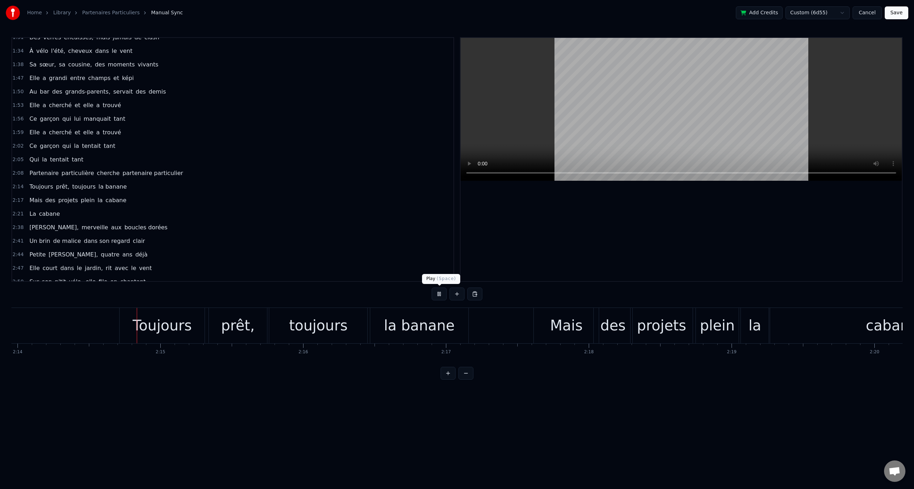
scroll to position [0, 19147]
click at [438, 290] on button at bounding box center [439, 294] width 15 height 13
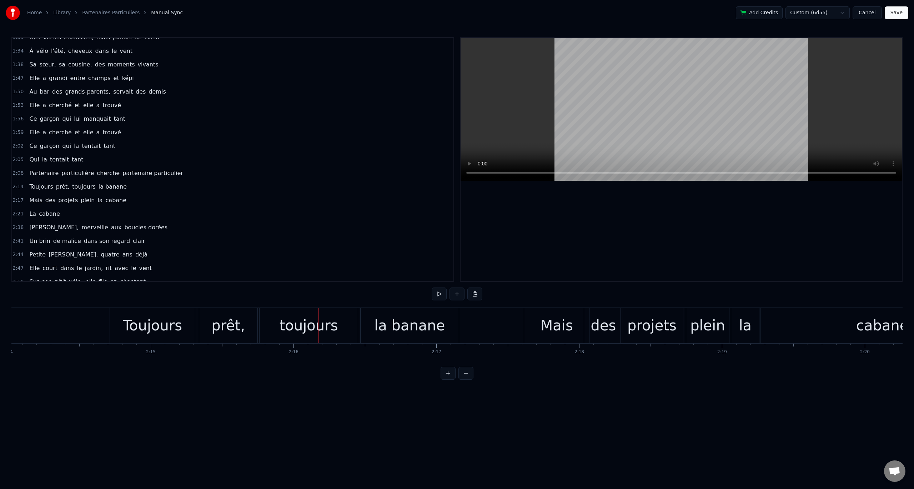
click at [438, 290] on button at bounding box center [439, 294] width 15 height 13
click at [304, 322] on div "toujours" at bounding box center [309, 325] width 59 height 21
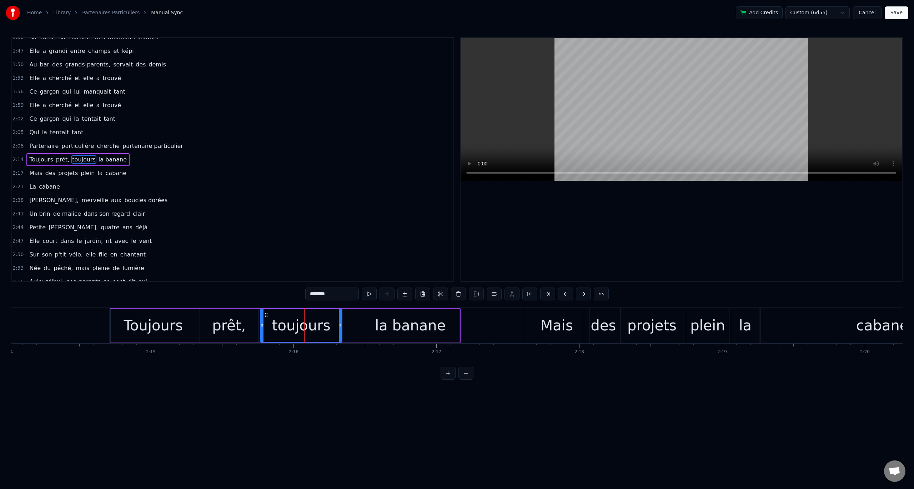
drag, startPoint x: 356, startPoint y: 325, endPoint x: 340, endPoint y: 328, distance: 16.6
click at [340, 328] on icon at bounding box center [340, 326] width 3 height 6
click at [389, 294] on button at bounding box center [387, 294] width 15 height 13
drag, startPoint x: 425, startPoint y: 325, endPoint x: 362, endPoint y: 327, distance: 63.6
click at [362, 327] on icon at bounding box center [361, 326] width 3 height 6
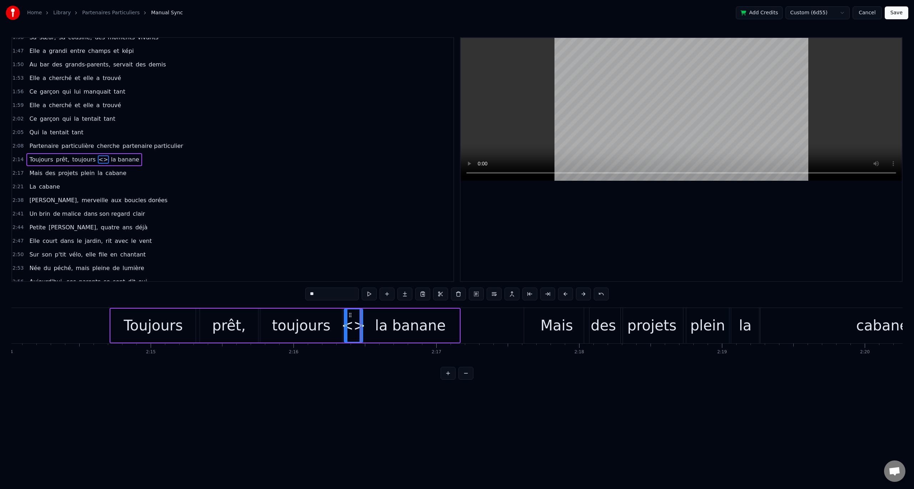
click at [322, 294] on input "**" at bounding box center [332, 294] width 54 height 13
click at [323, 294] on input "**" at bounding box center [332, 294] width 54 height 13
type input "*"
click at [379, 324] on div "la banane" at bounding box center [410, 326] width 98 height 34
click at [316, 296] on input "*********" at bounding box center [332, 294] width 54 height 13
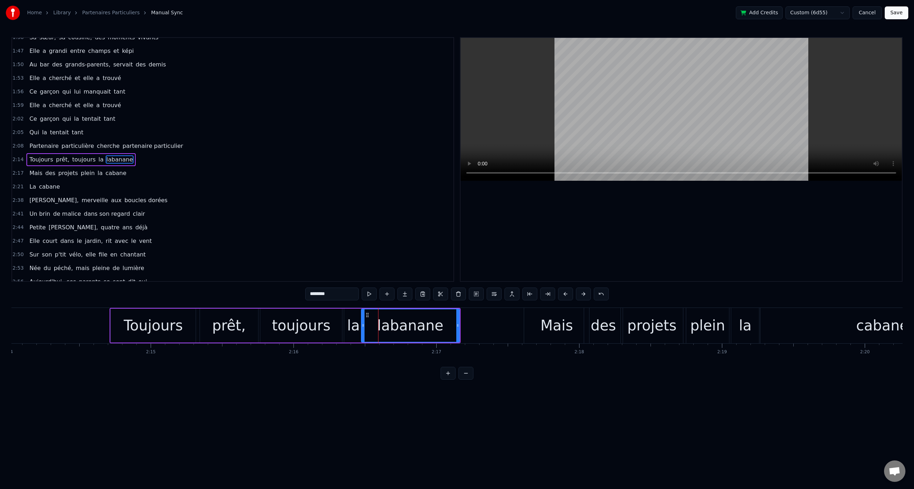
click at [313, 294] on input "********" at bounding box center [332, 294] width 54 height 13
type input "*"
type input "******"
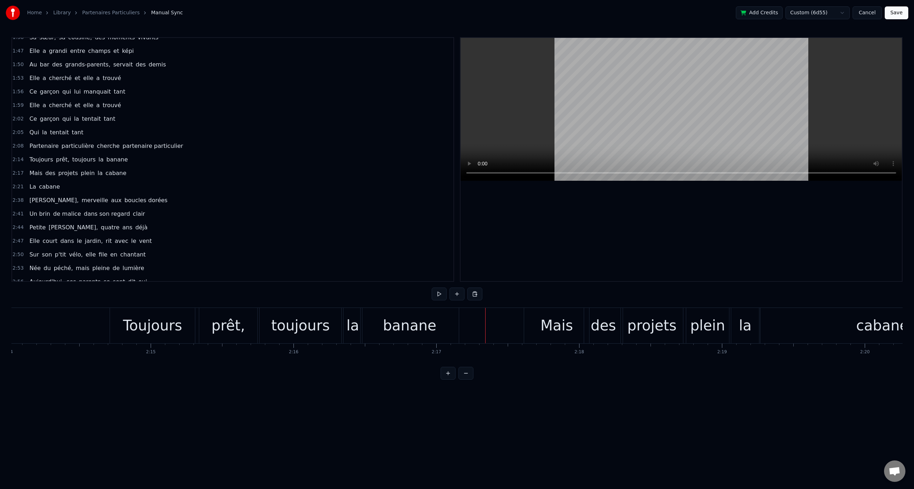
click at [440, 290] on button at bounding box center [439, 294] width 15 height 13
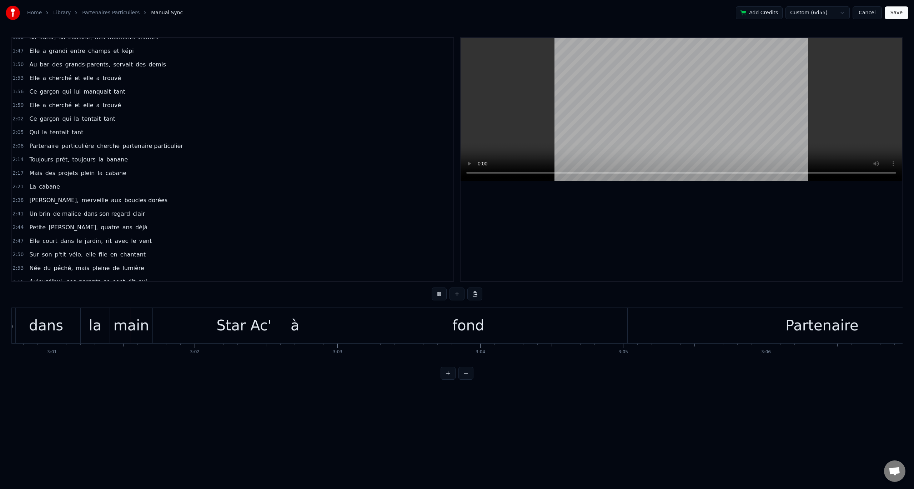
scroll to position [0, 25821]
click at [442, 297] on button at bounding box center [439, 294] width 15 height 13
click at [442, 293] on button at bounding box center [439, 294] width 15 height 13
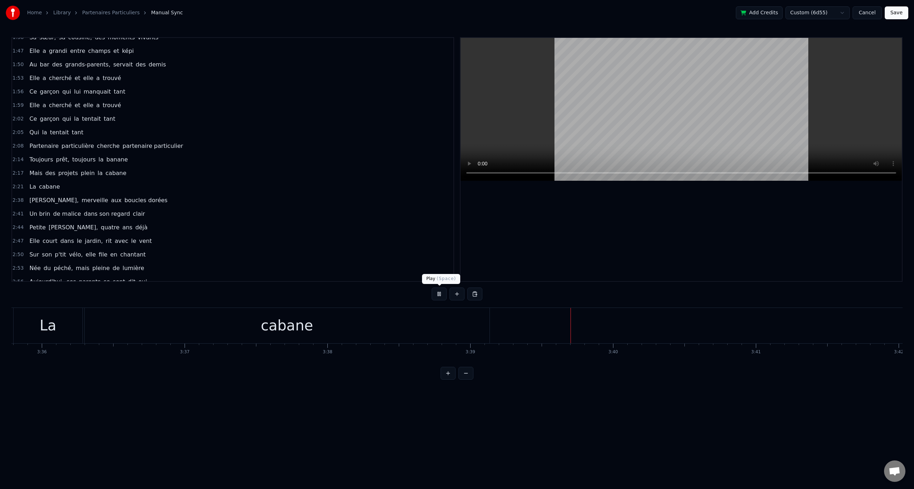
click at [438, 292] on button at bounding box center [439, 294] width 15 height 13
click at [903, 16] on button "Save" at bounding box center [897, 12] width 24 height 13
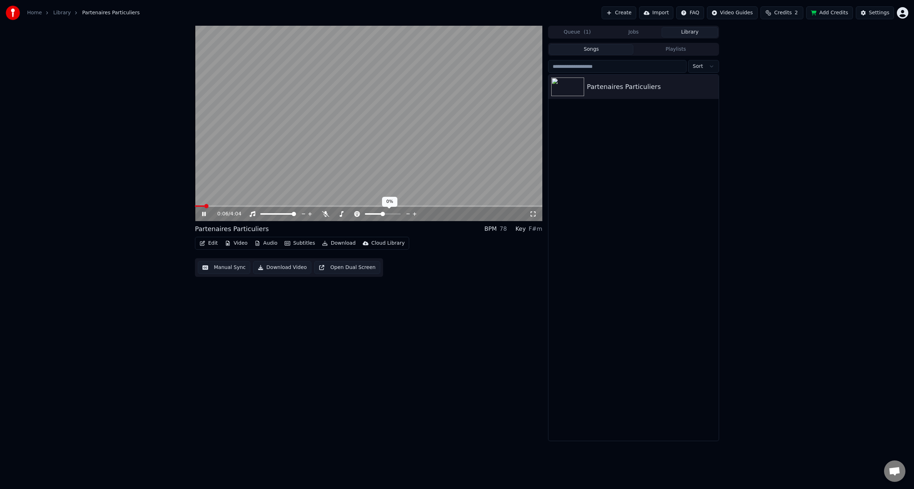
click at [389, 212] on div at bounding box center [390, 213] width 58 height 7
click at [389, 214] on span at bounding box center [383, 213] width 36 height 1
click at [401, 215] on span at bounding box center [398, 214] width 4 height 4
click at [383, 214] on span at bounding box center [374, 213] width 18 height 1
click at [383, 216] on span at bounding box center [383, 214] width 4 height 4
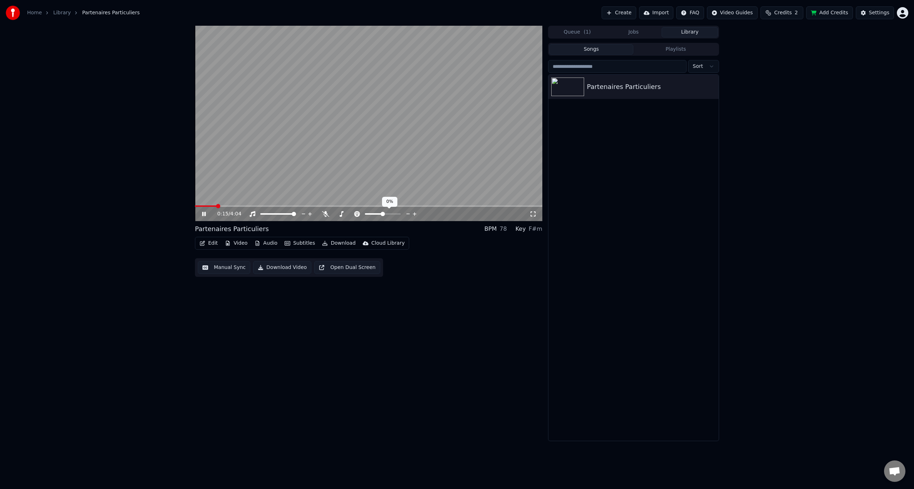
click at [354, 214] on icon at bounding box center [357, 214] width 7 height 6
click at [338, 214] on icon at bounding box center [341, 214] width 7 height 6
click at [372, 214] on span at bounding box center [367, 213] width 36 height 1
click at [382, 215] on span at bounding box center [380, 214] width 4 height 4
click at [379, 213] on span at bounding box center [377, 214] width 4 height 4
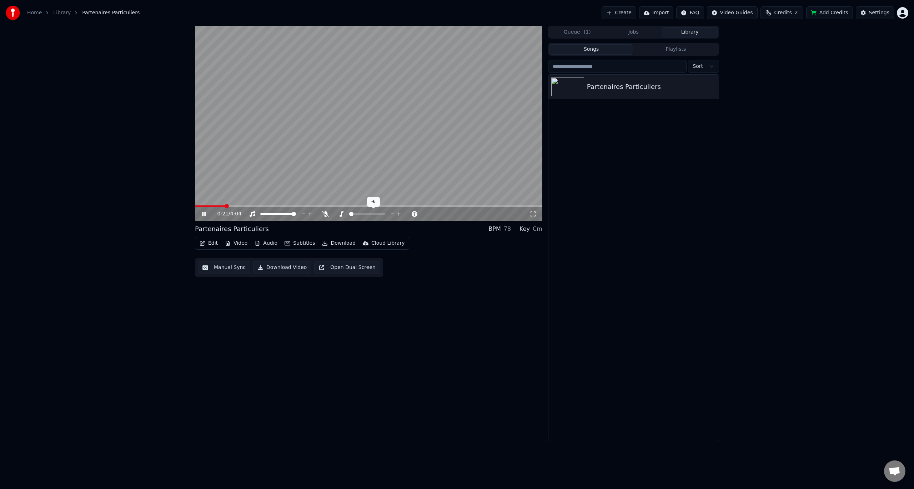
click at [349, 216] on span at bounding box center [351, 214] width 4 height 4
click at [374, 213] on span at bounding box center [372, 214] width 4 height 4
click at [326, 215] on icon at bounding box center [325, 214] width 7 height 6
click at [326, 215] on icon at bounding box center [326, 214] width 4 height 6
click at [368, 213] on span at bounding box center [367, 214] width 4 height 4
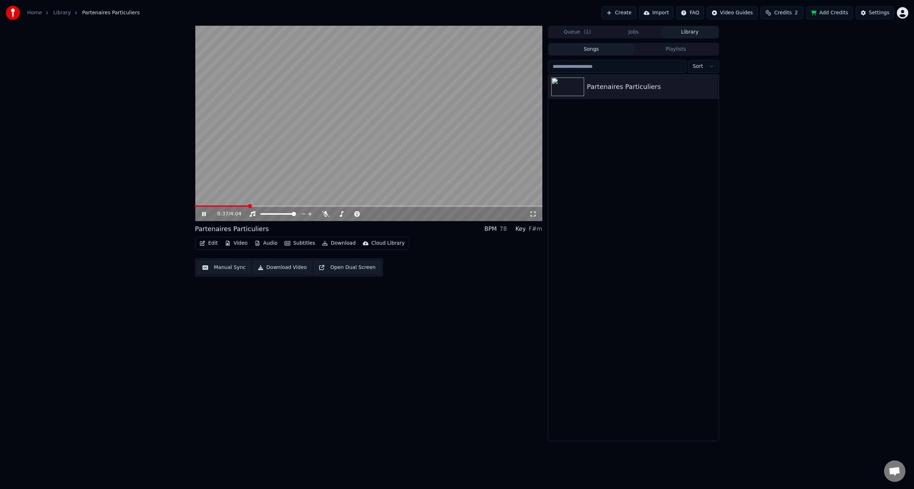
click at [480, 293] on div "0:37 / 4:04 Partenaires Particuliers BPM 78 Key F#m Edit Video Audio Subtitles …" at bounding box center [369, 233] width 348 height 415
click at [246, 143] on video at bounding box center [369, 123] width 348 height 195
